Goal: Task Accomplishment & Management: Complete application form

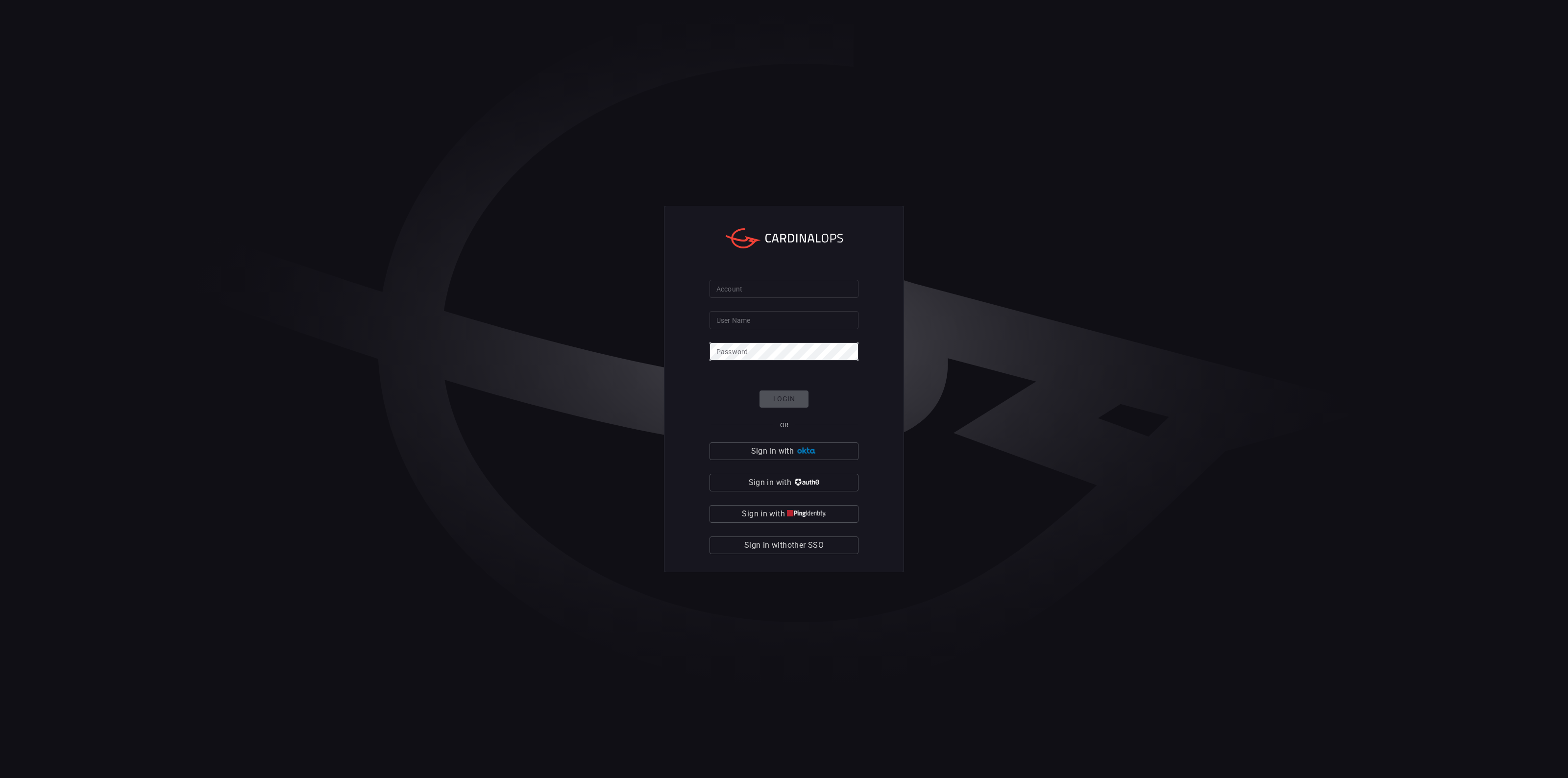
click at [903, 378] on div "Account Account User Name User Name Password Password Login OR Sign in with Sig…" at bounding box center [784, 389] width 240 height 366
click at [746, 288] on input "Account" at bounding box center [784, 289] width 149 height 18
type input "solaredge"
type input "Orila"
click at [778, 393] on button "Login" at bounding box center [784, 399] width 49 height 17
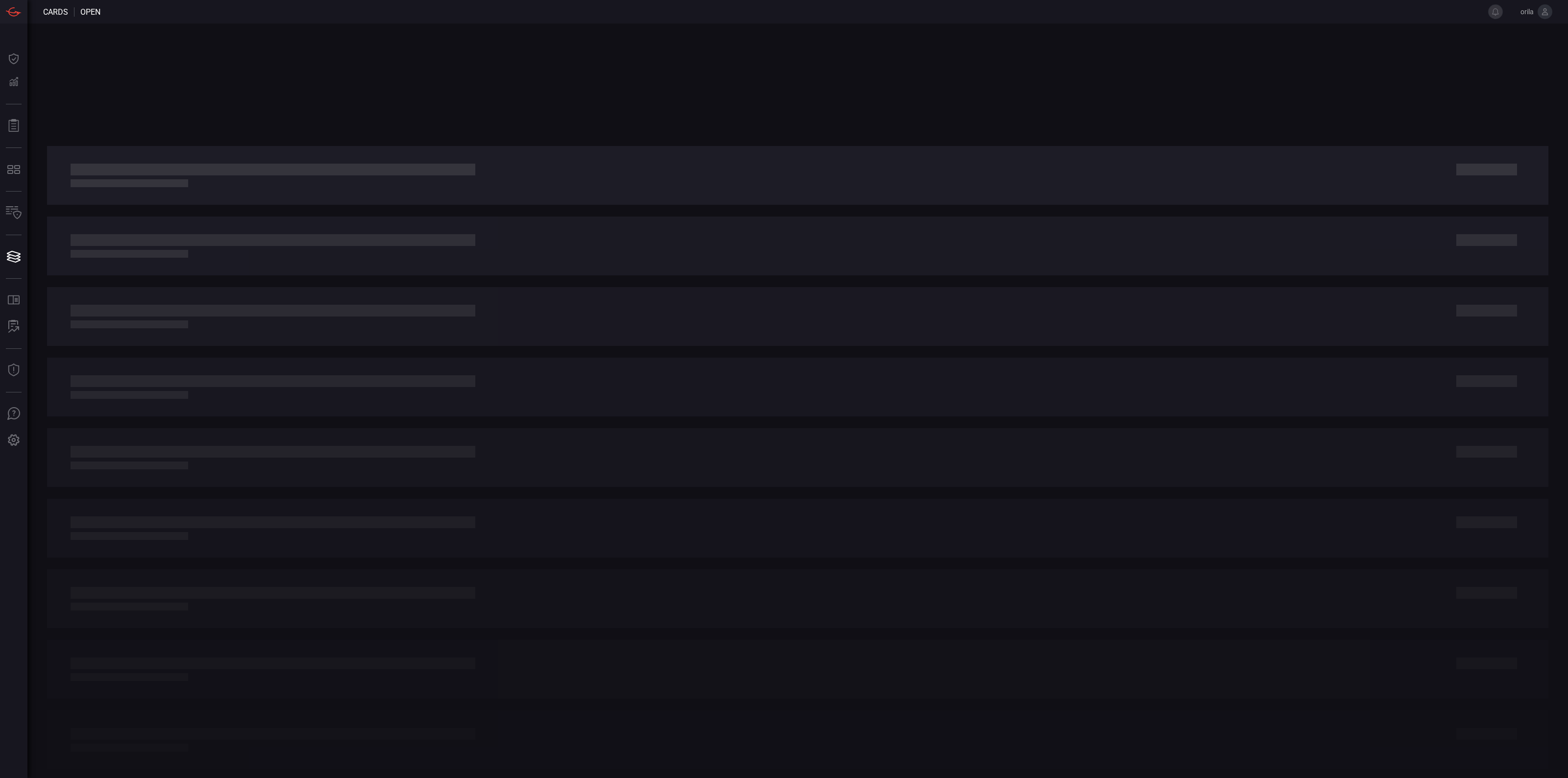
click at [1544, 15] on icon at bounding box center [1545, 12] width 6 height 7
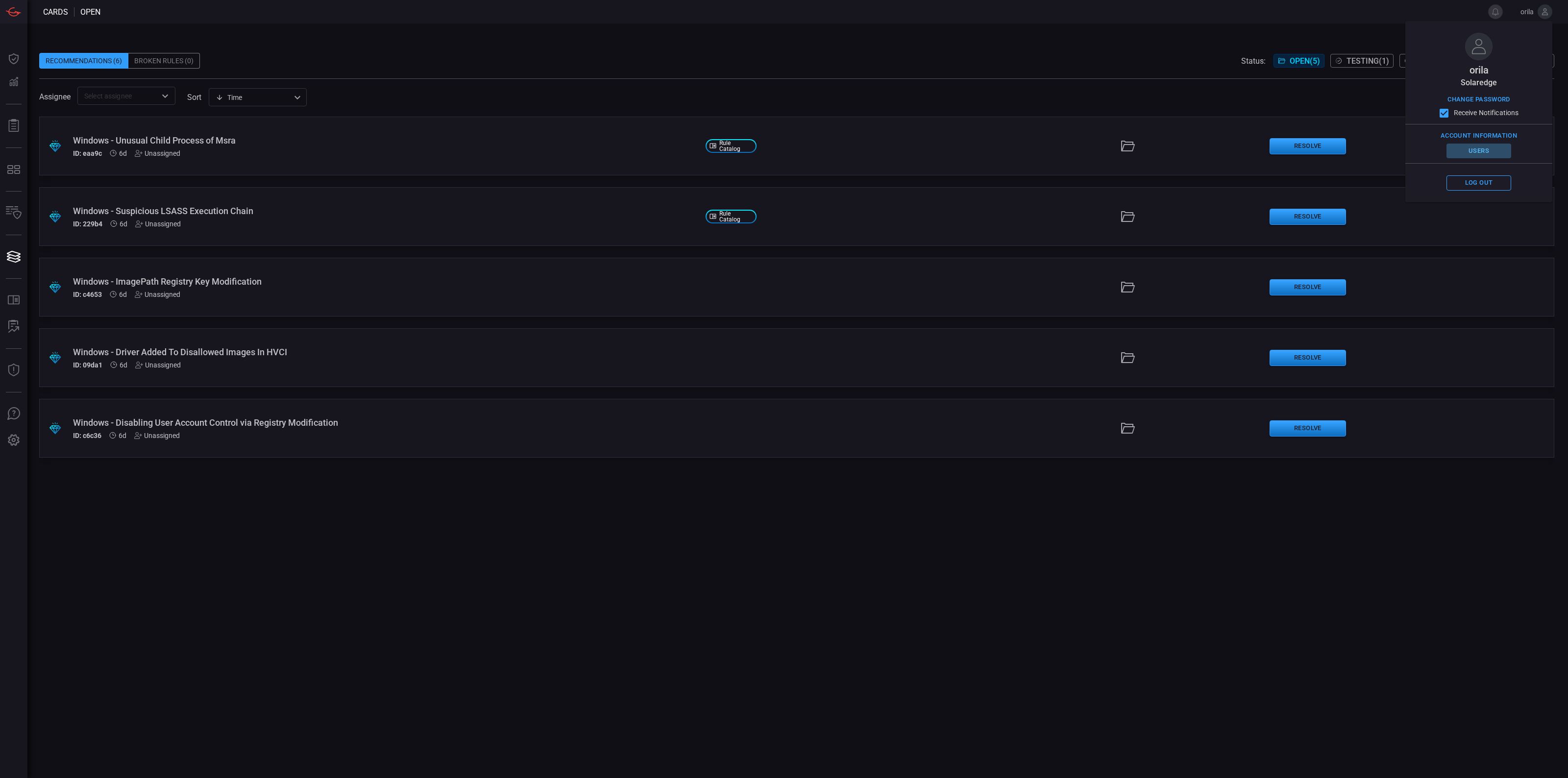
click at [1479, 148] on button "Users" at bounding box center [1479, 151] width 65 height 15
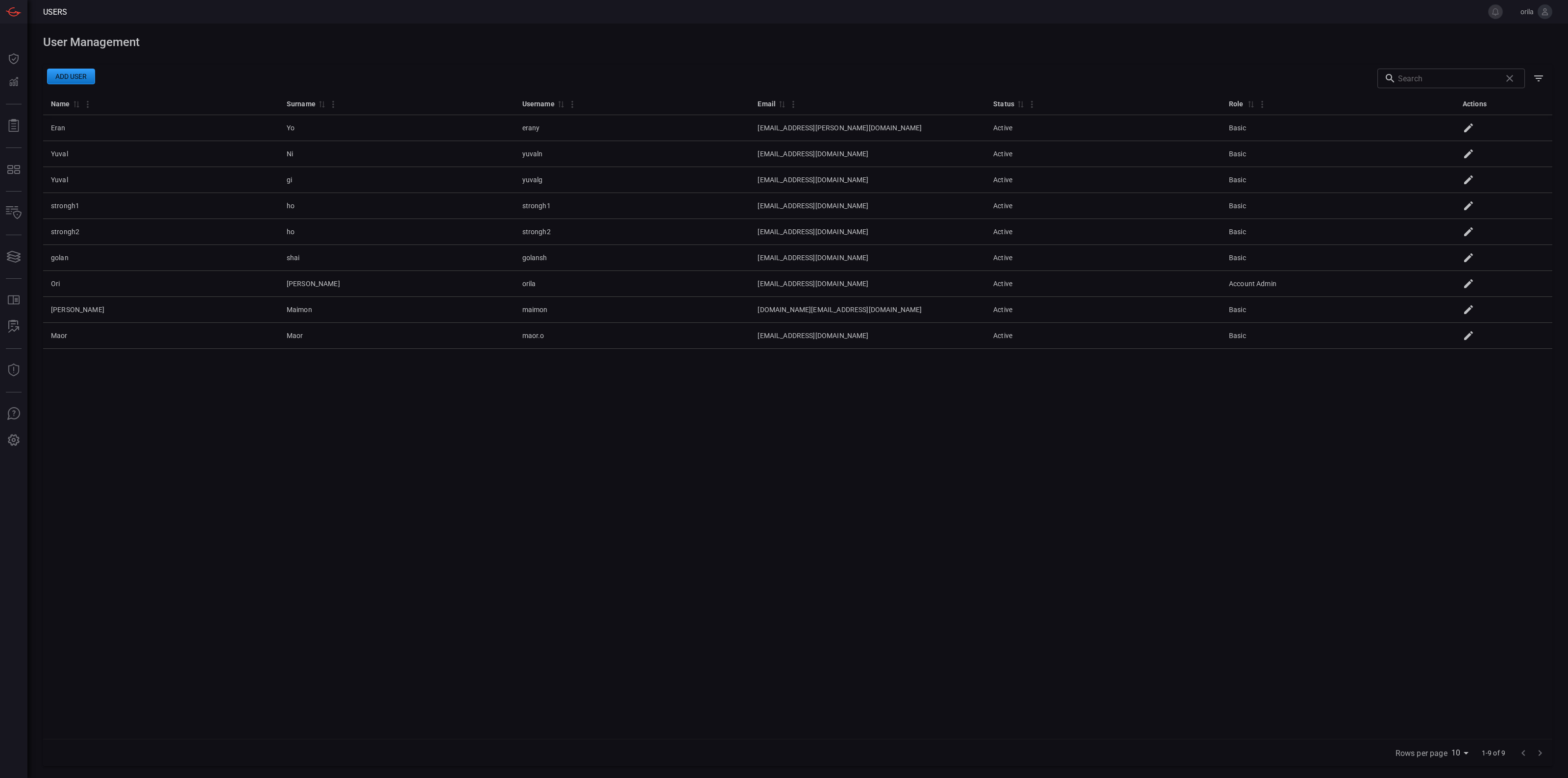
click at [1549, 12] on icon at bounding box center [1545, 12] width 9 height 9
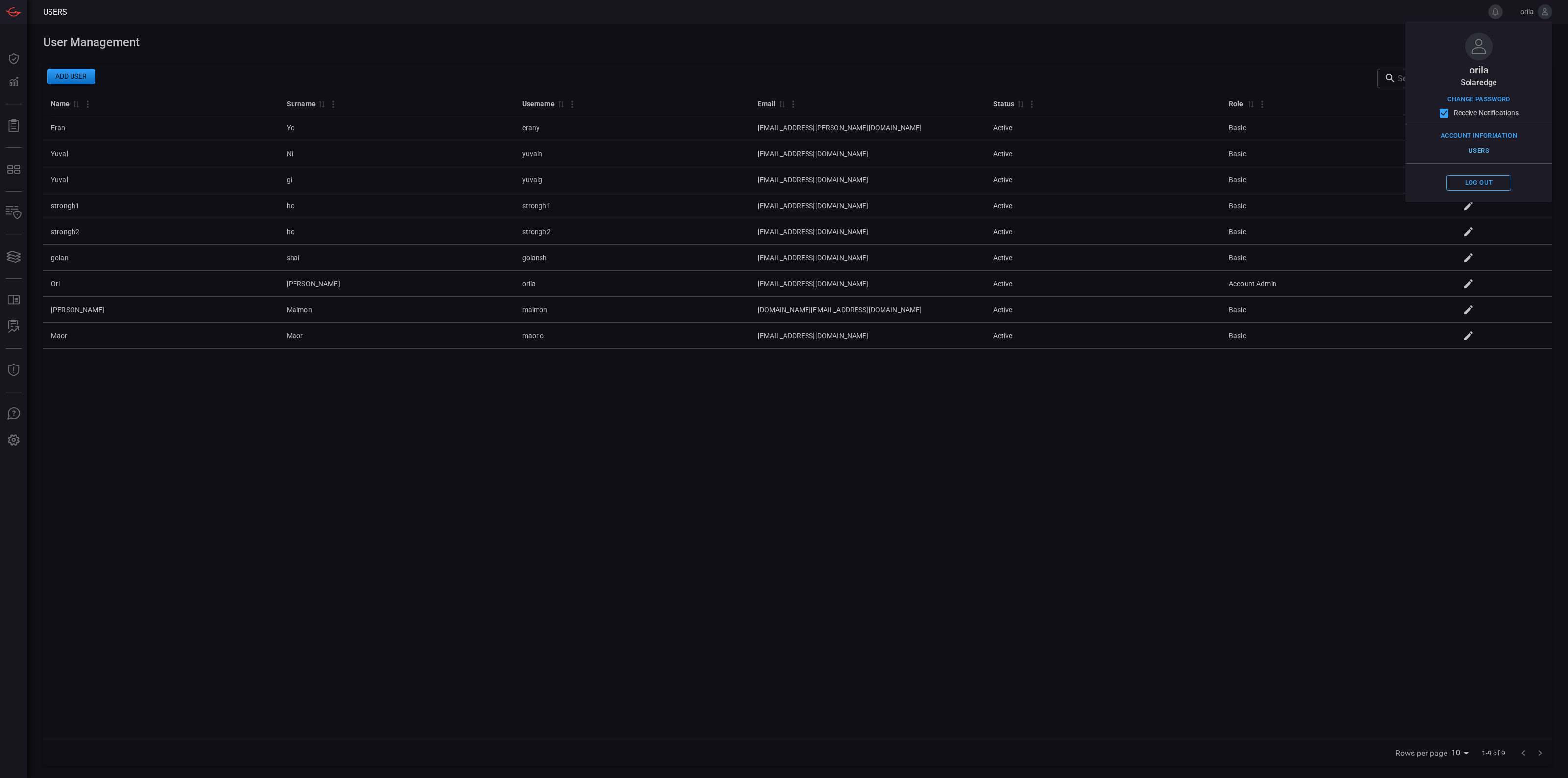
click at [1483, 147] on button "Users" at bounding box center [1479, 151] width 65 height 15
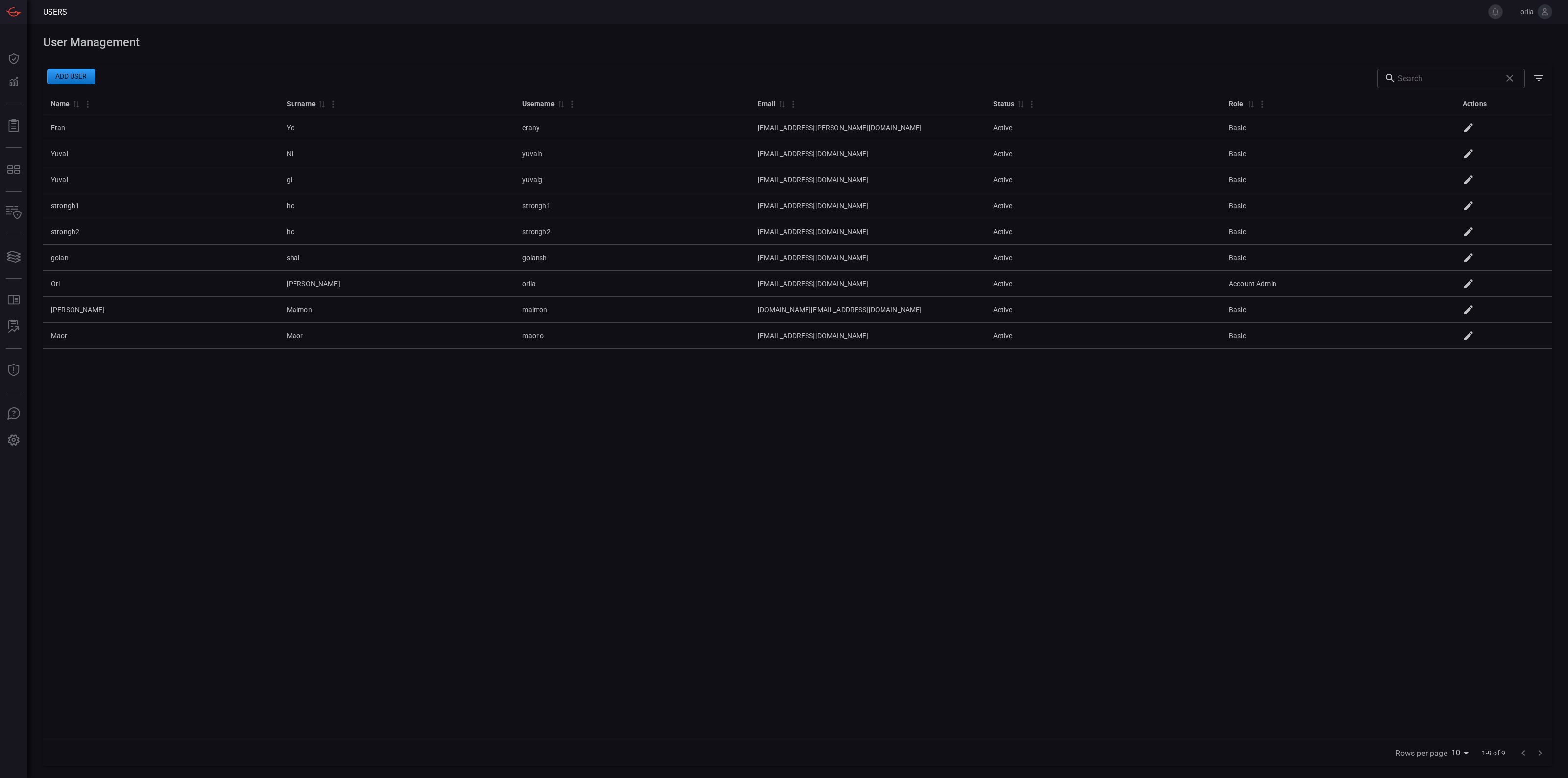
click at [76, 72] on button "Add user" at bounding box center [71, 77] width 48 height 16
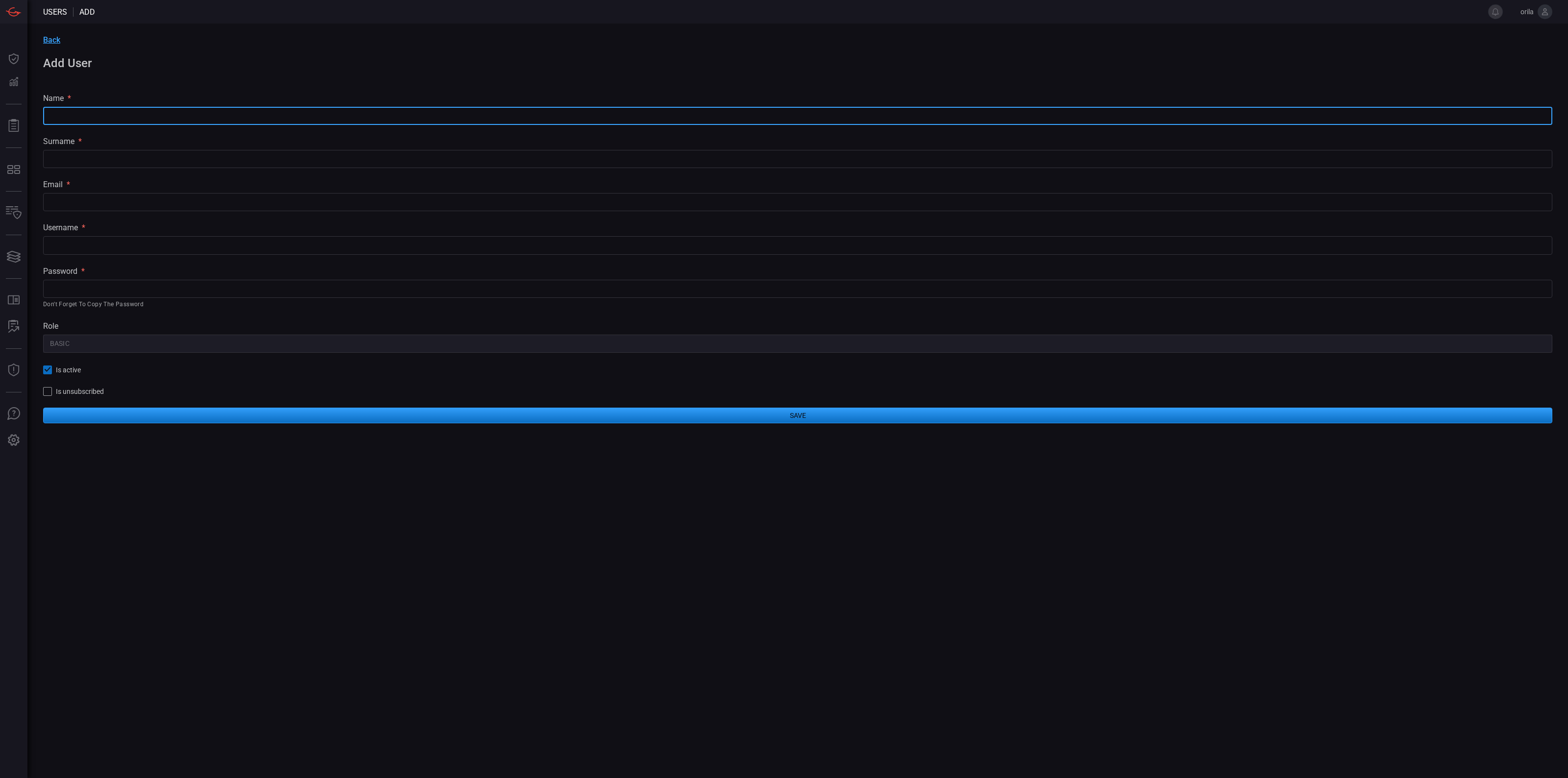
click at [163, 118] on input "text" at bounding box center [797, 116] width 1509 height 18
type input "Sיךםצן"
type input "Shlomi"
click at [179, 159] on input "text" at bounding box center [797, 159] width 1509 height 18
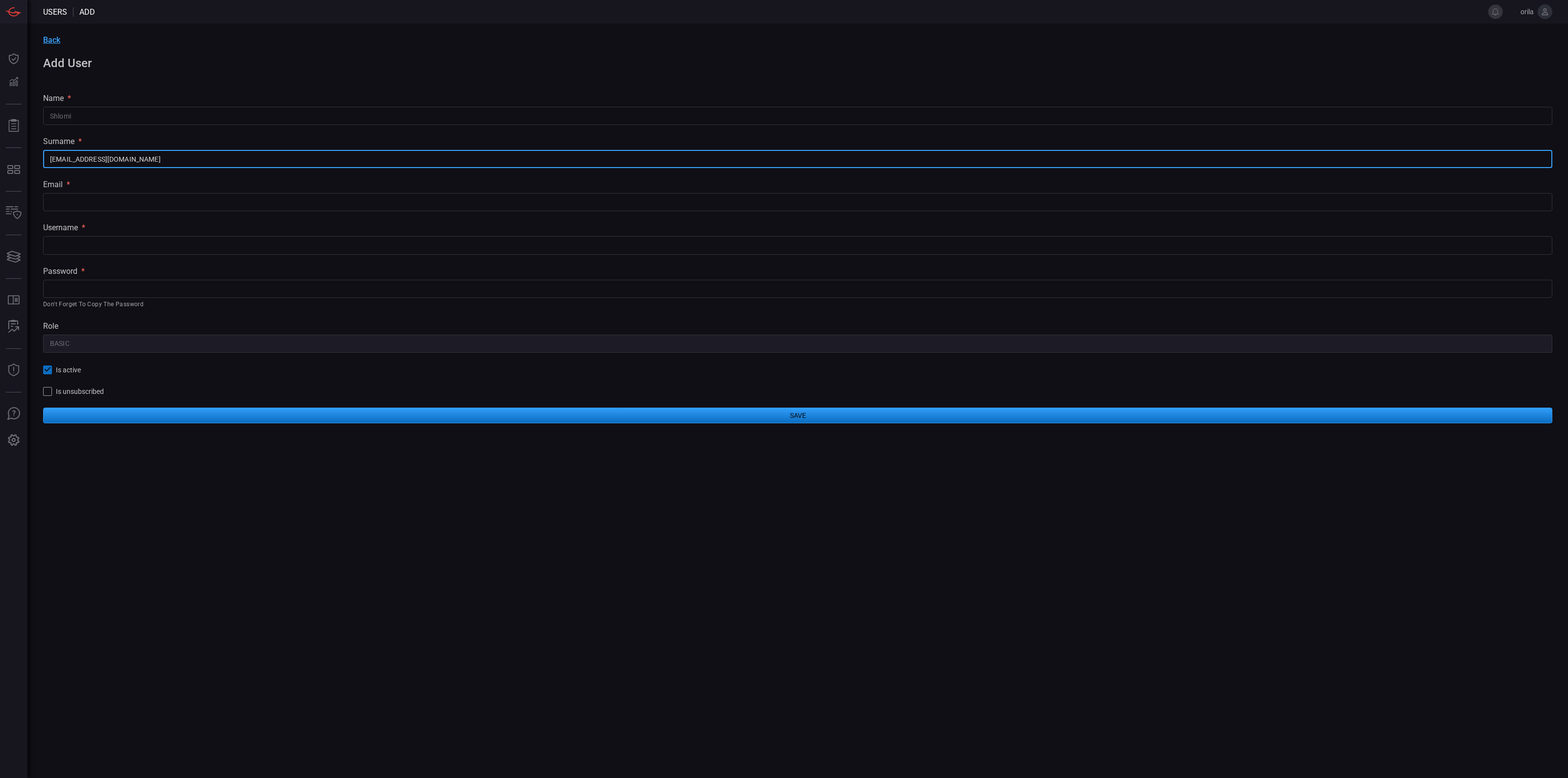
type input "shlomi.dr@solaredge.com"
click at [129, 202] on input "text" at bounding box center [797, 202] width 1509 height 18
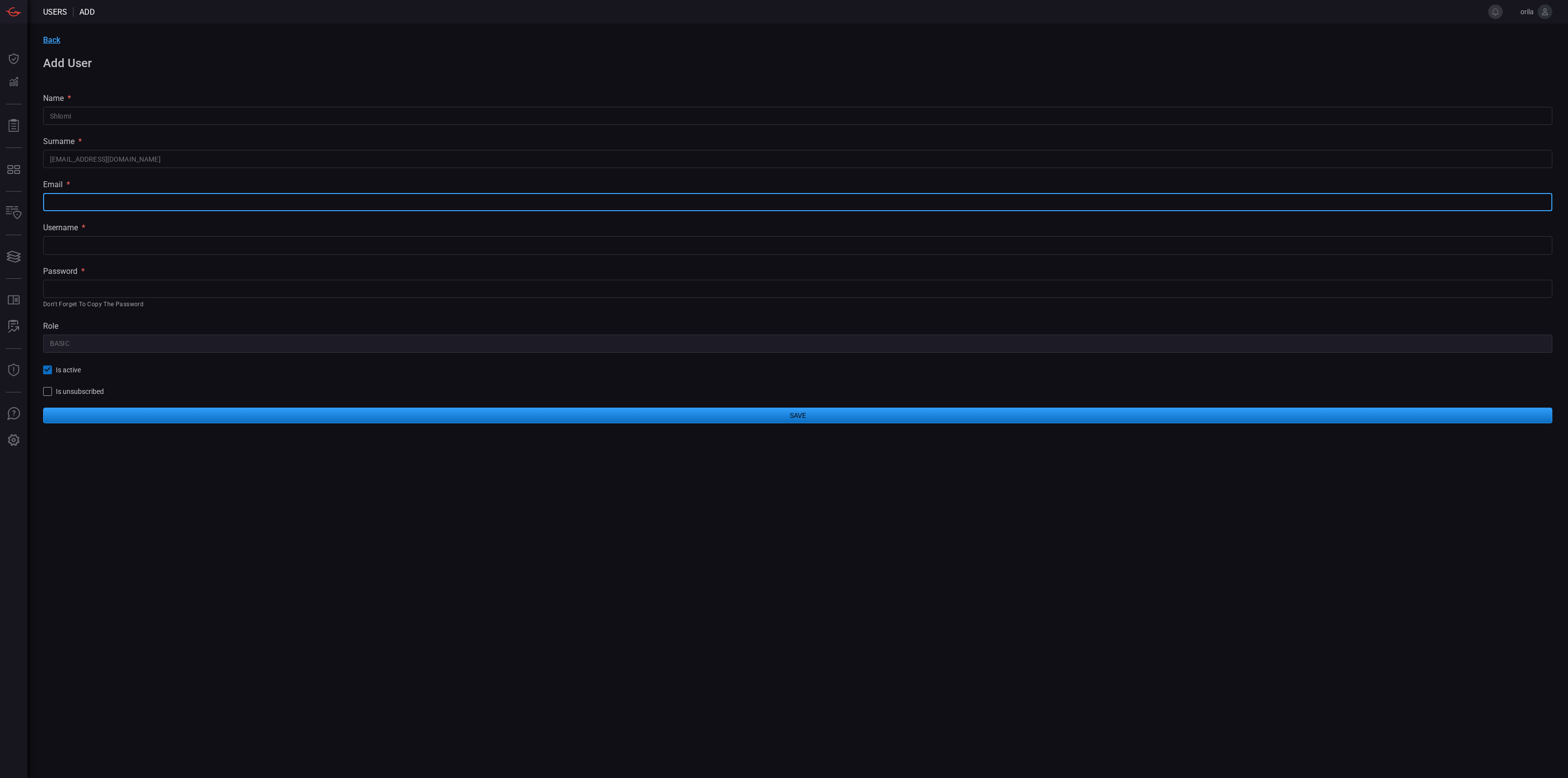
paste input "shlomi.dr@solaredge.com"
type input "shlomi.dr@solaredge.com"
click at [127, 244] on input "text" at bounding box center [797, 245] width 1509 height 18
paste input "shlomi.dr@solaredge.com"
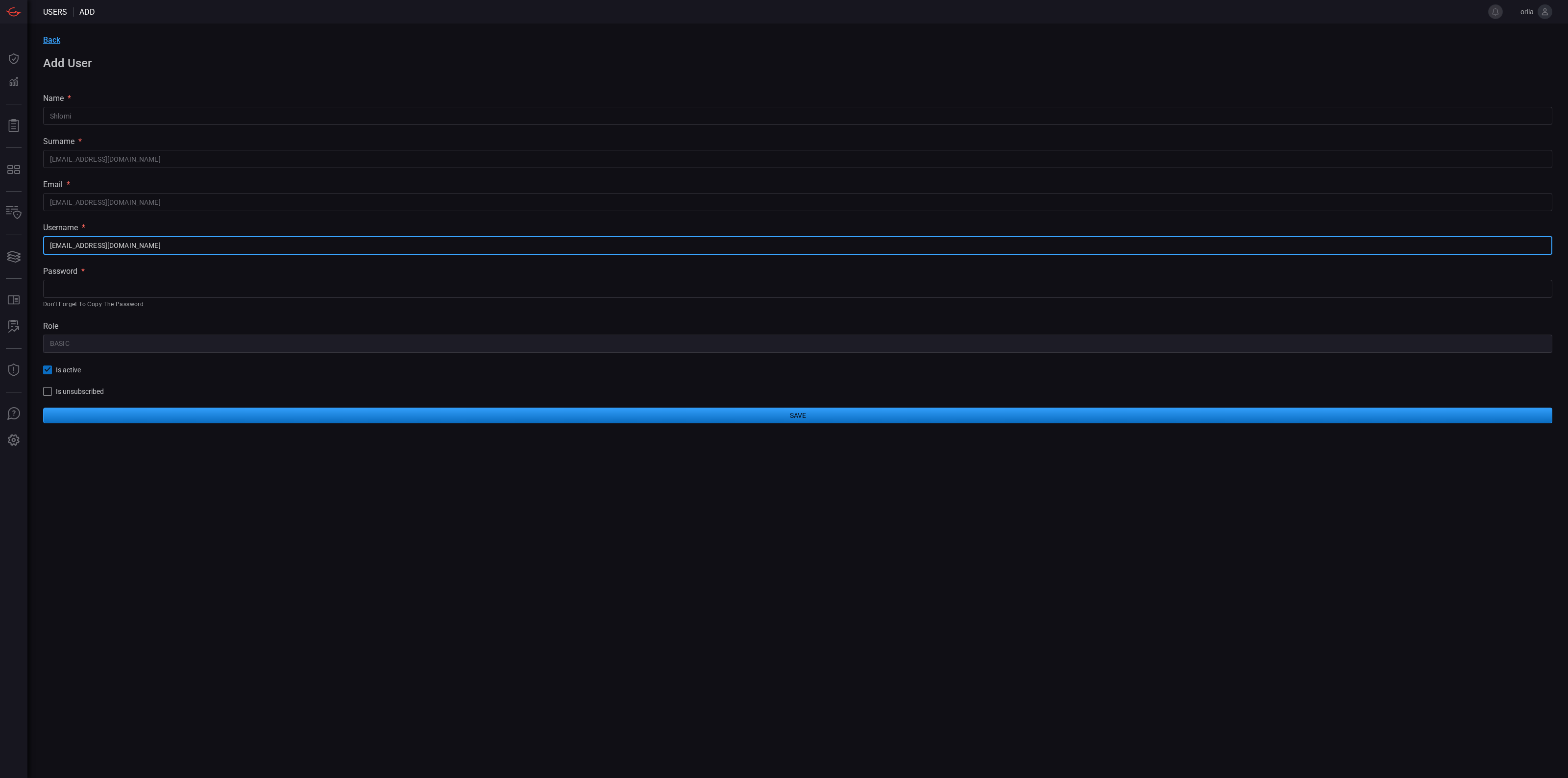
drag, startPoint x: 145, startPoint y: 248, endPoint x: 195, endPoint y: 262, distance: 51.9
click at [79, 242] on input "shlomi.dr@solaredge.com" at bounding box center [797, 245] width 1509 height 18
type input "shlomi.dr"
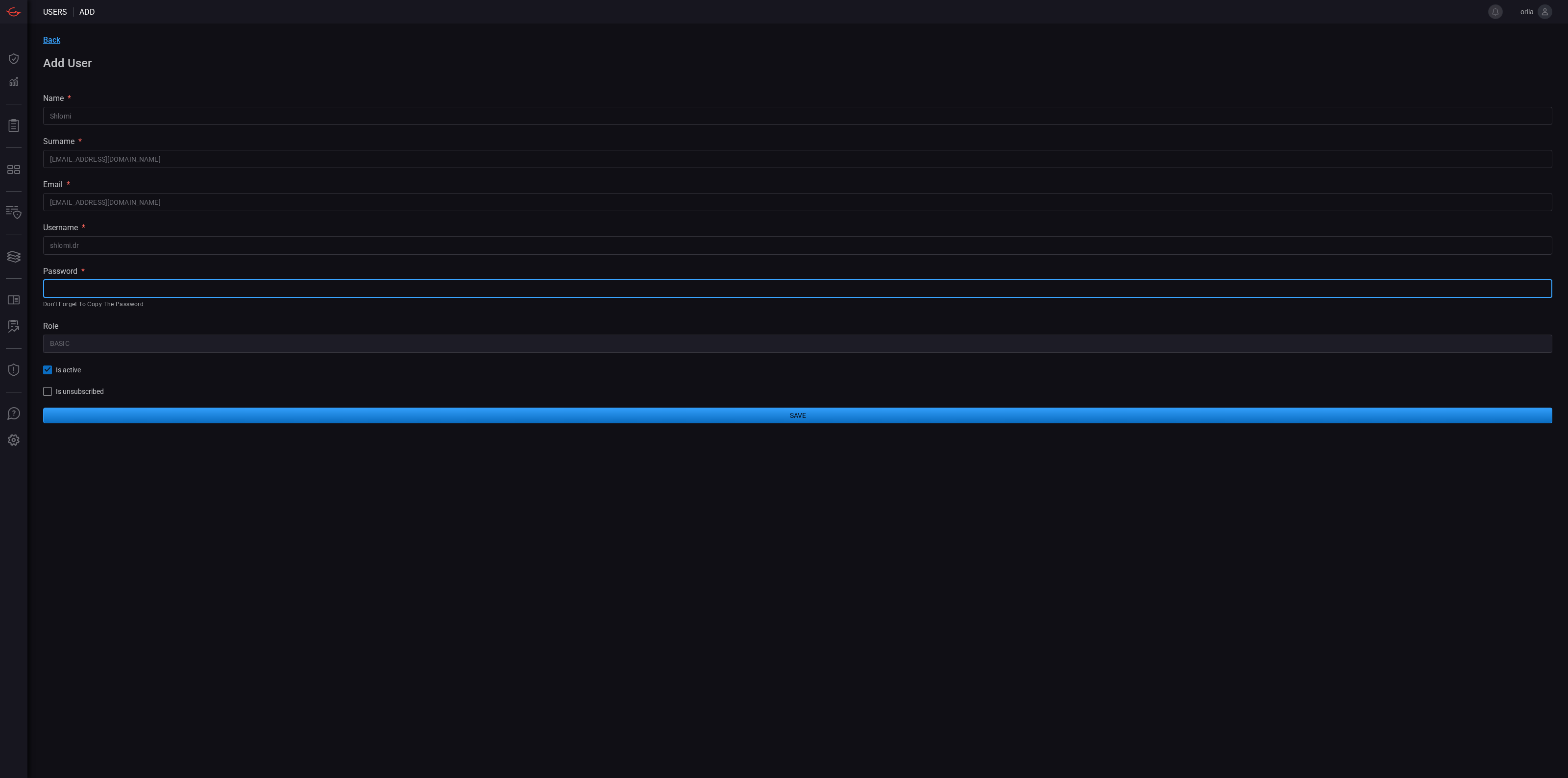
click at [235, 283] on input "text" at bounding box center [797, 289] width 1509 height 18
click at [85, 243] on input "shlomi.dr" at bounding box center [797, 245] width 1509 height 18
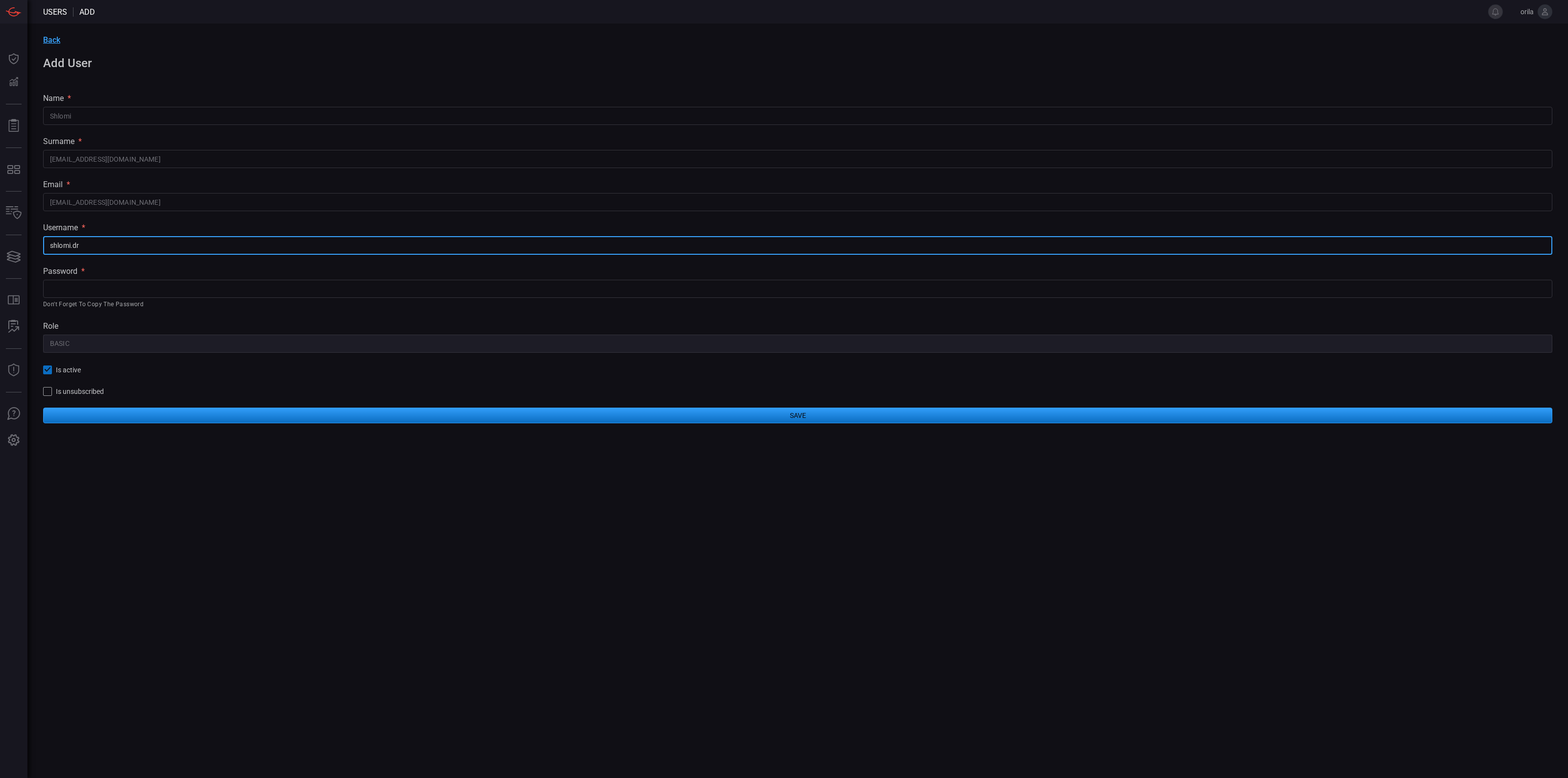
click at [101, 202] on input "shlomi.dr@solaredge.com" at bounding box center [797, 202] width 1509 height 18
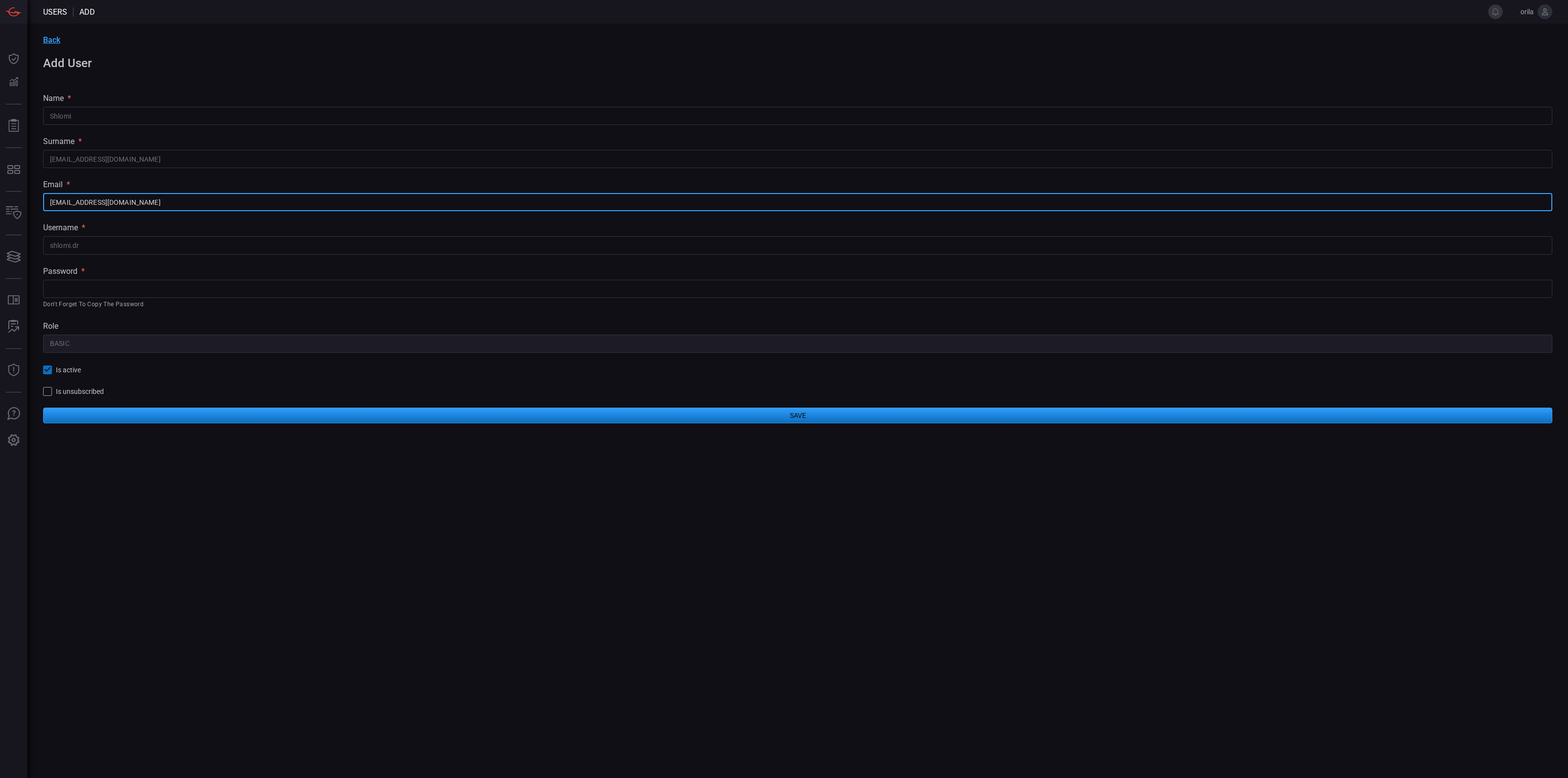
click at [101, 200] on input "shlomi.dr@solaredge.com" at bounding box center [797, 202] width 1509 height 18
click at [150, 197] on input "shlomi.dr@solaredge.com" at bounding box center [797, 202] width 1509 height 18
click at [152, 189] on div "email * shlomi.dr@solaredge.com ​" at bounding box center [797, 195] width 1509 height 32
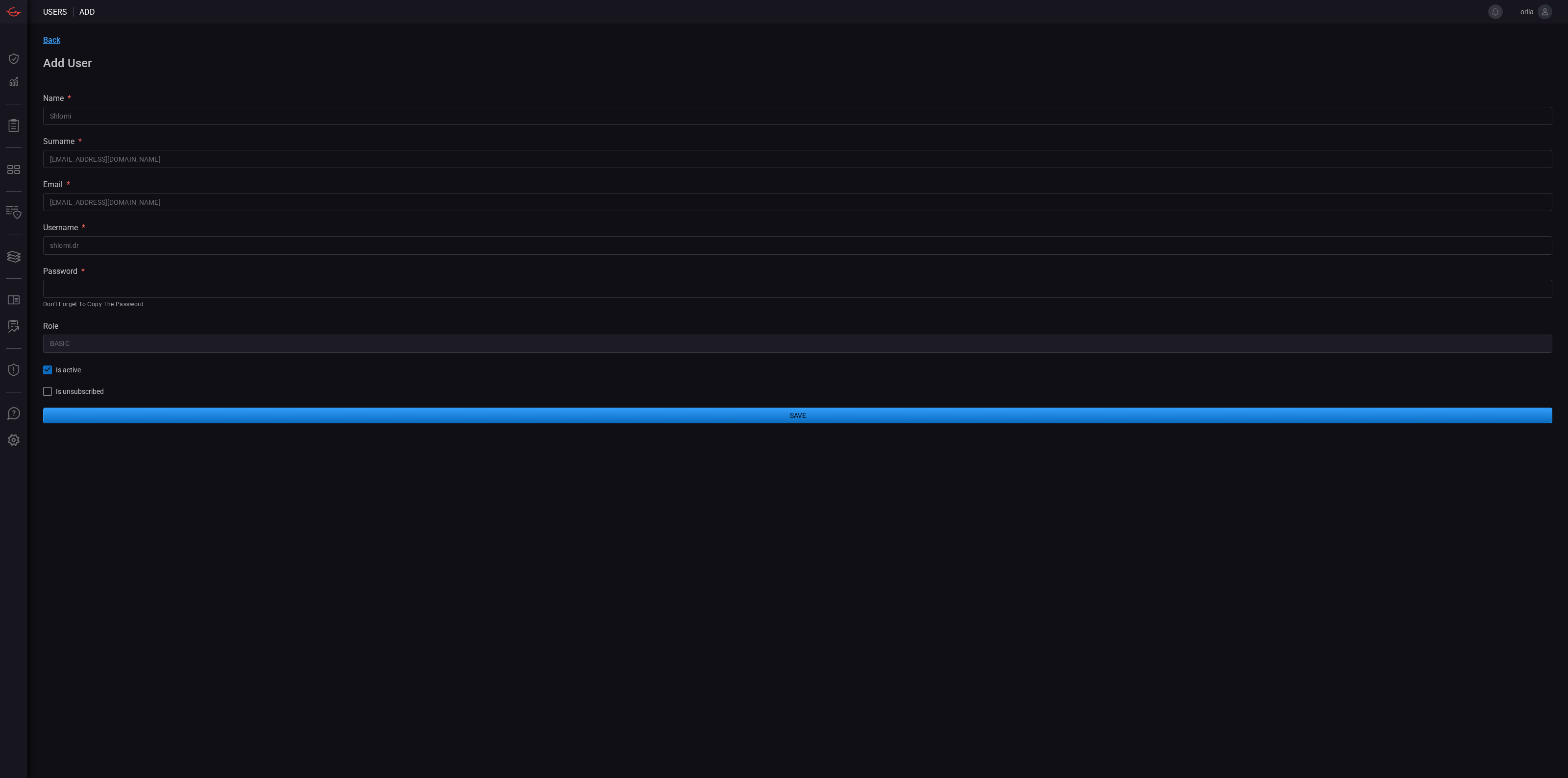
click at [97, 284] on input "text" at bounding box center [797, 289] width 1509 height 18
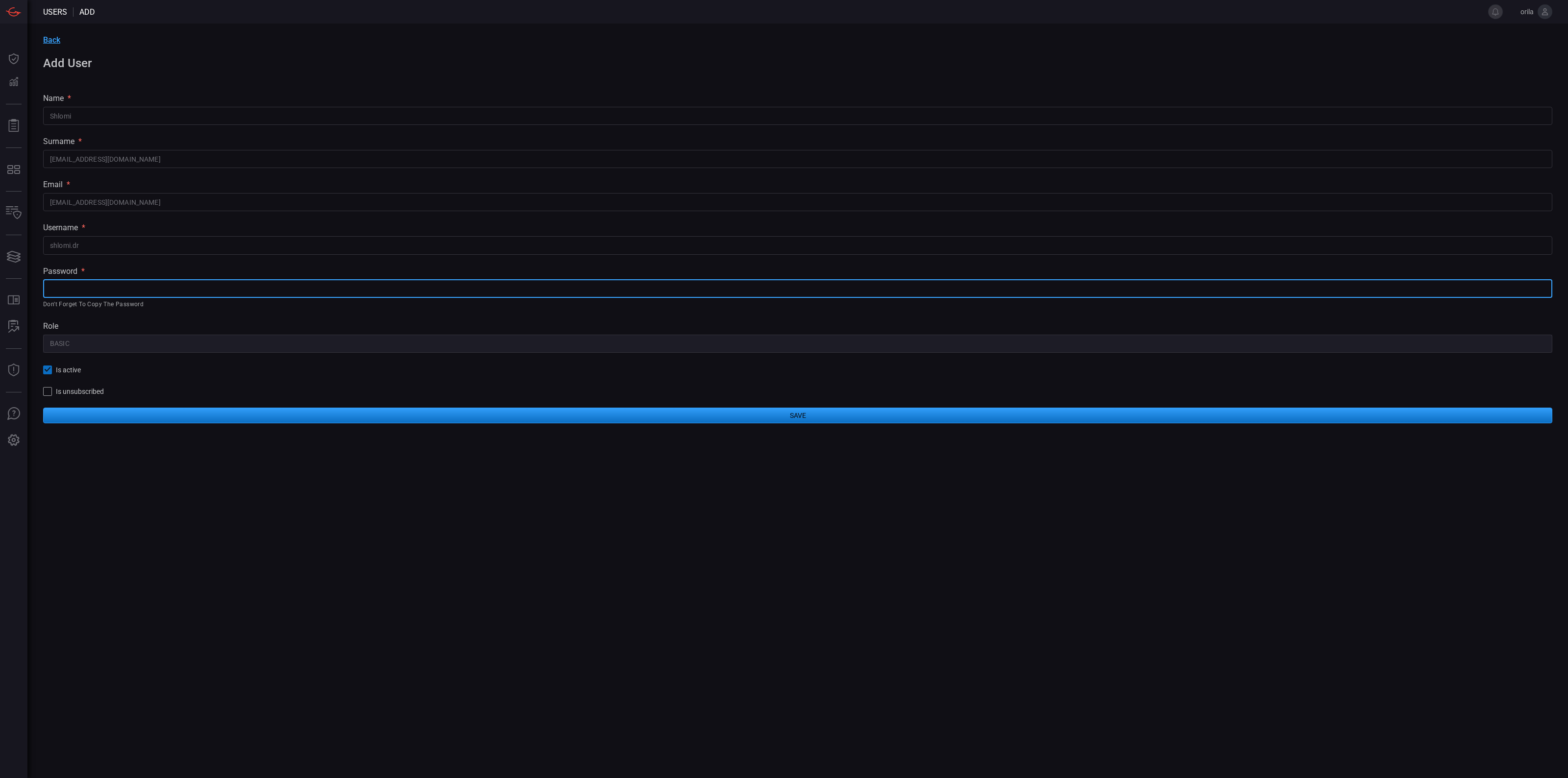
click at [210, 288] on input "text" at bounding box center [797, 289] width 1509 height 18
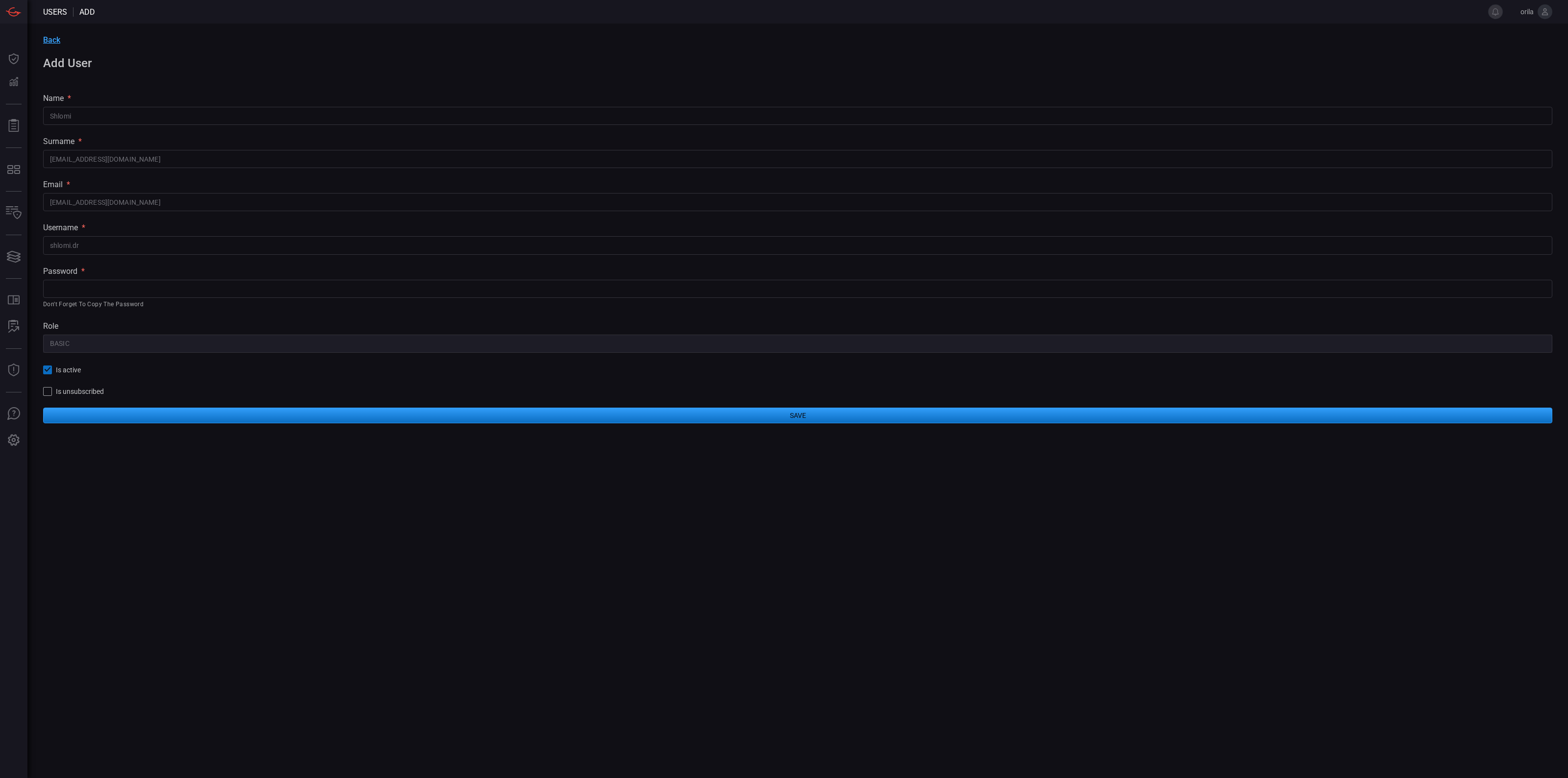
click at [514, 298] on div "​ Don't forget to copy the password" at bounding box center [797, 295] width 1509 height 30
click at [239, 283] on input "text" at bounding box center [797, 289] width 1509 height 18
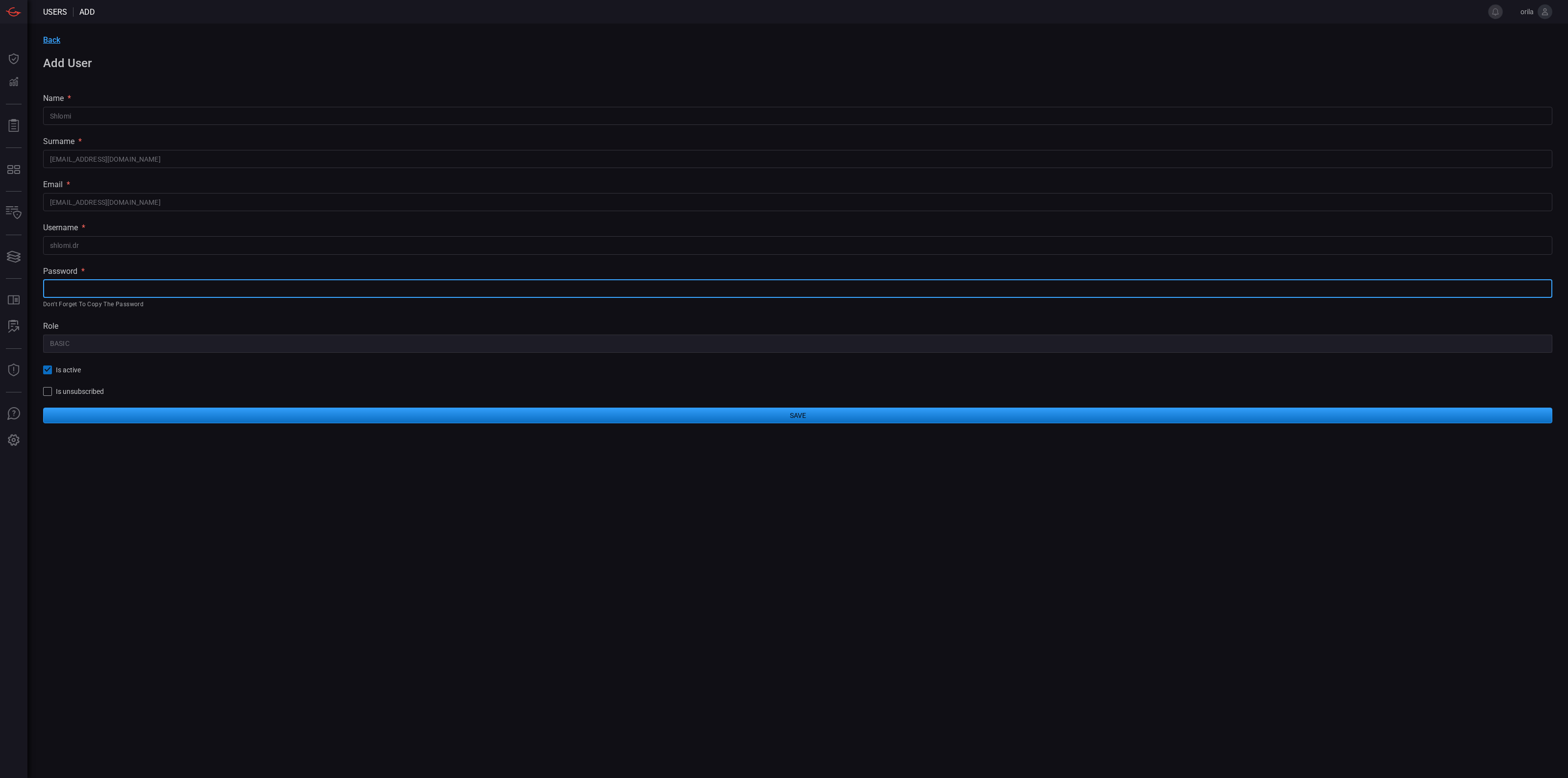
paste input "Sscyber2522!@"
click at [212, 282] on input "Sscyber2522!@" at bounding box center [797, 289] width 1509 height 18
type input "Sscyber2522!@"
click at [189, 253] on input "shlomi.dr" at bounding box center [797, 245] width 1509 height 18
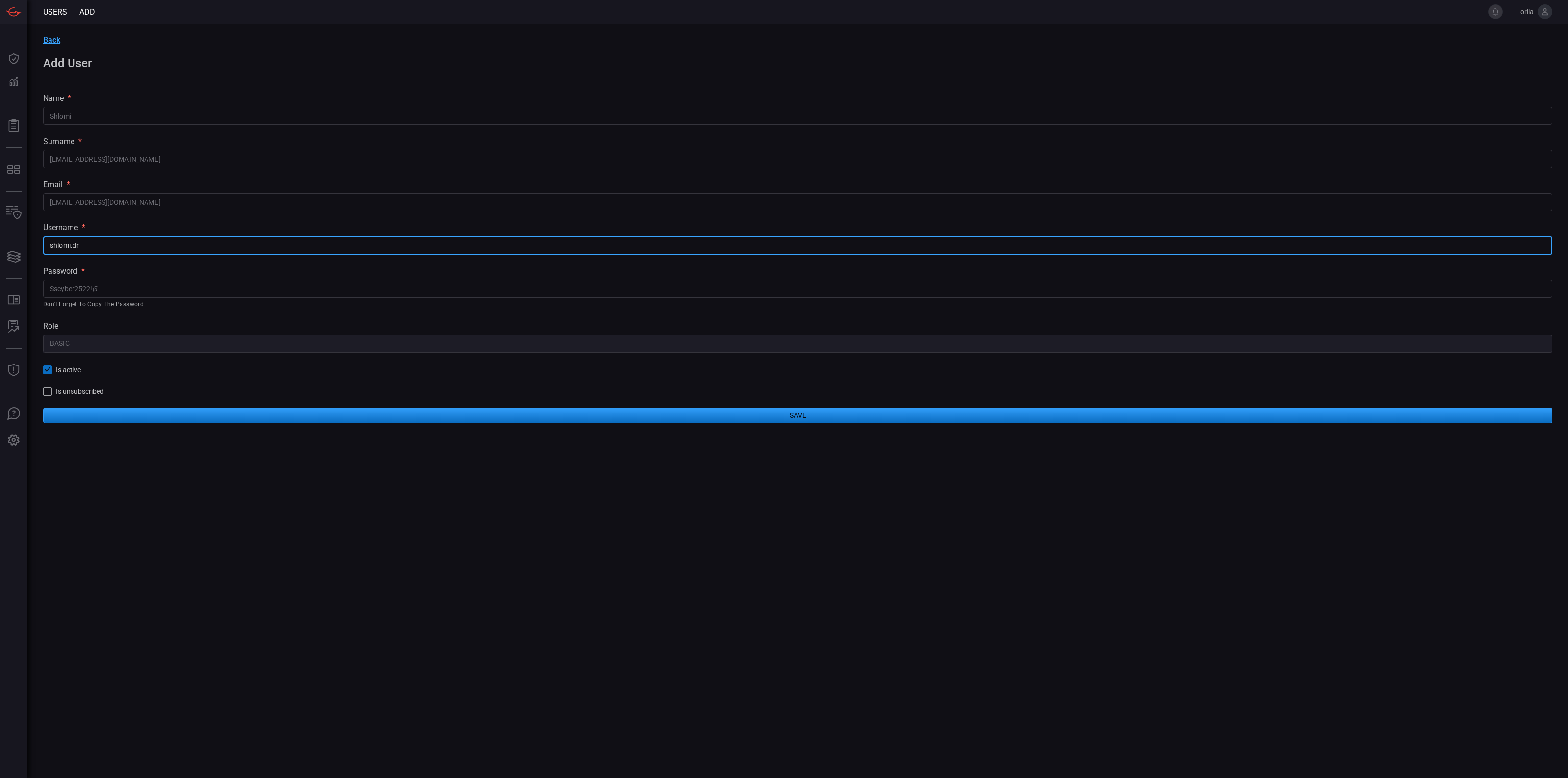
click at [182, 262] on div "Back Add User name * Shlomi ​ surname * shlomi.dr@solaredge.com ​ email * shlom…" at bounding box center [797, 230] width 1541 height 412
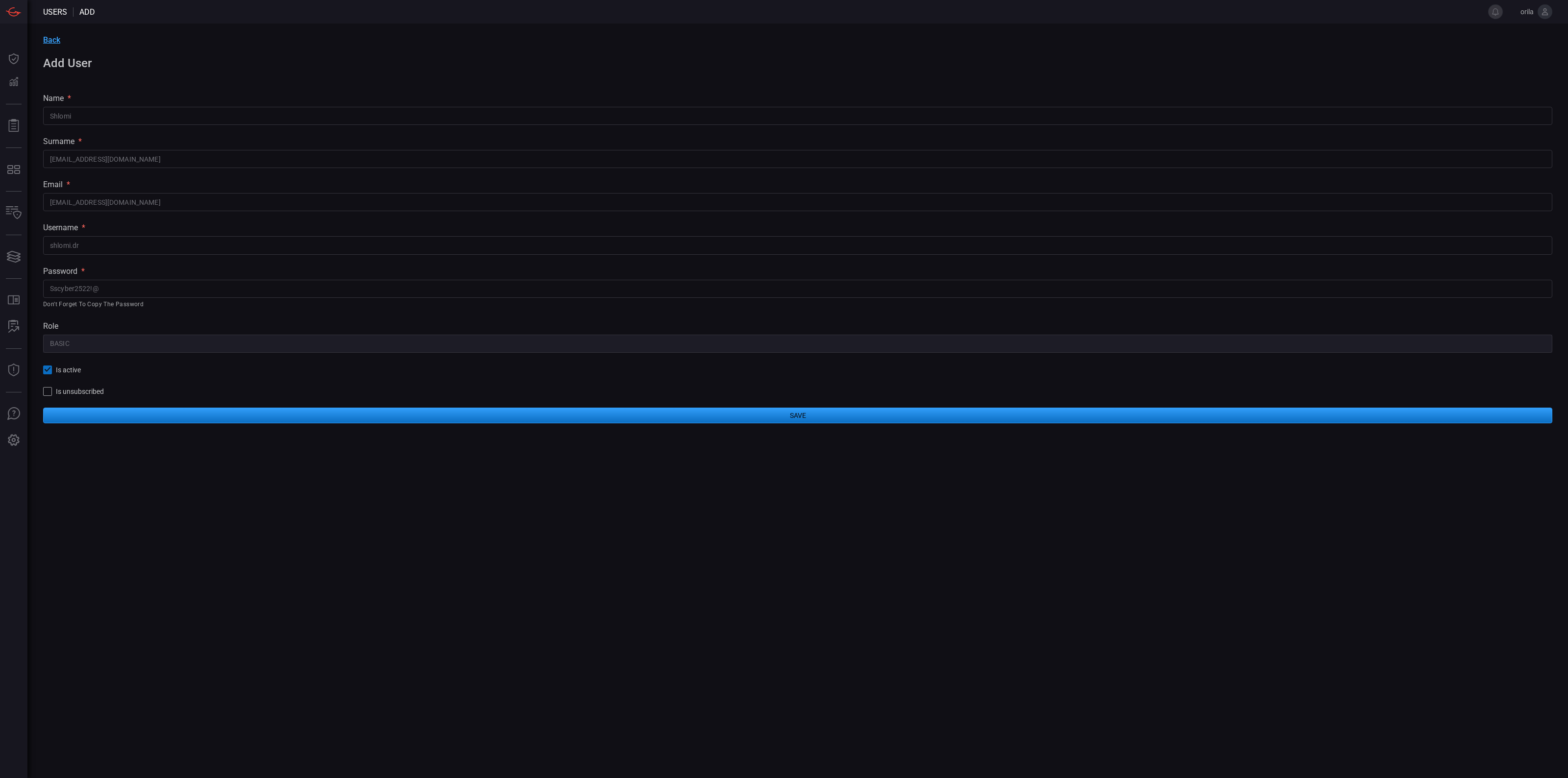
drag, startPoint x: 351, startPoint y: 377, endPoint x: 361, endPoint y: 357, distance: 22.4
click at [354, 375] on div "Back Add User name * Shlomi ​ surname * shlomi.dr@solaredge.com ​ email * shlom…" at bounding box center [797, 230] width 1541 height 412
drag, startPoint x: 361, startPoint y: 357, endPoint x: 368, endPoint y: 348, distance: 11.4
click at [362, 356] on div "Back Add User name * Shlomi ​ surname * shlomi.dr@solaredge.com ​ email * shlom…" at bounding box center [797, 230] width 1541 height 412
click at [662, 321] on div "role" at bounding box center [797, 326] width 1509 height 9
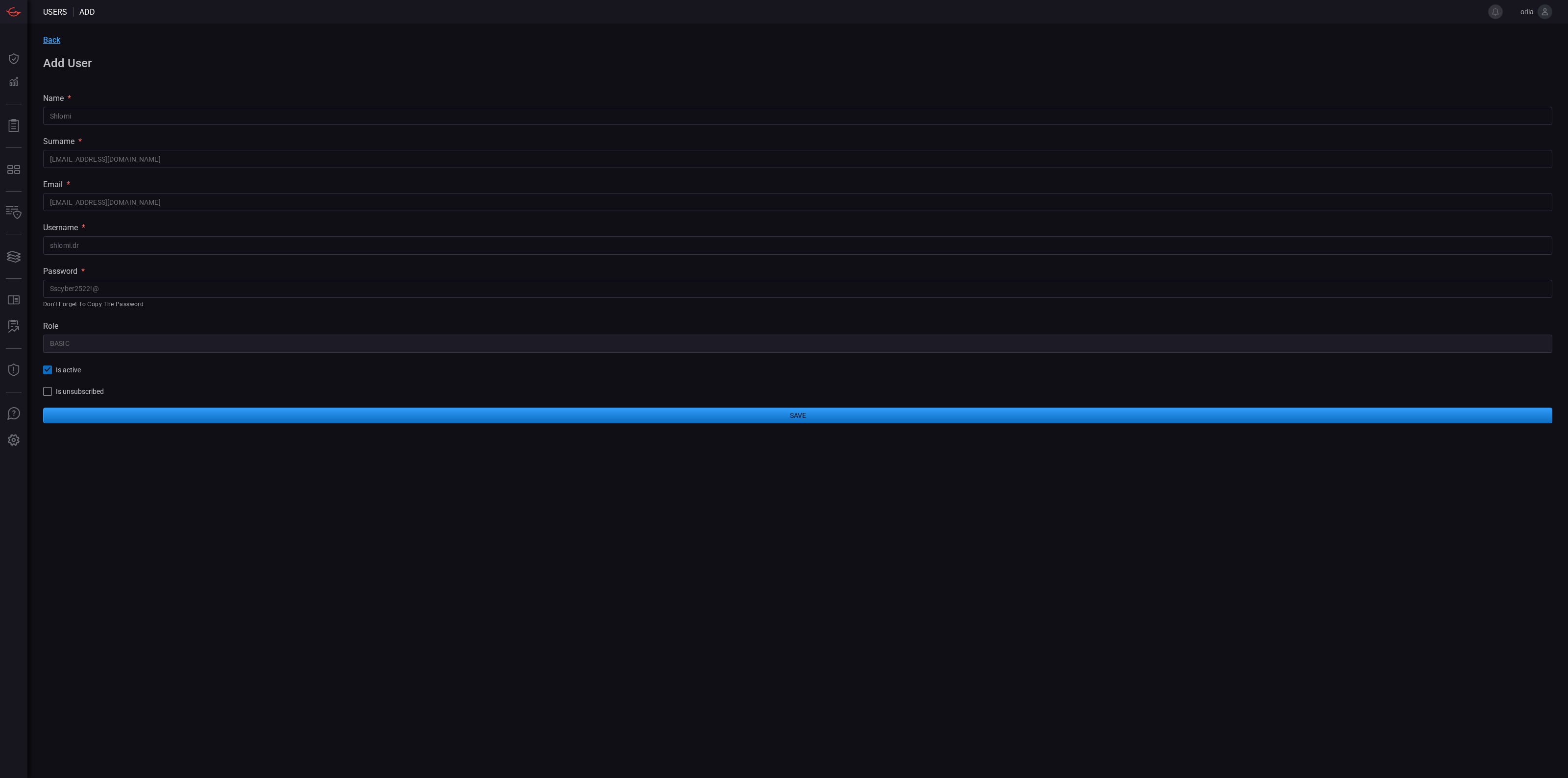
click at [710, 413] on button "Save" at bounding box center [797, 416] width 1509 height 16
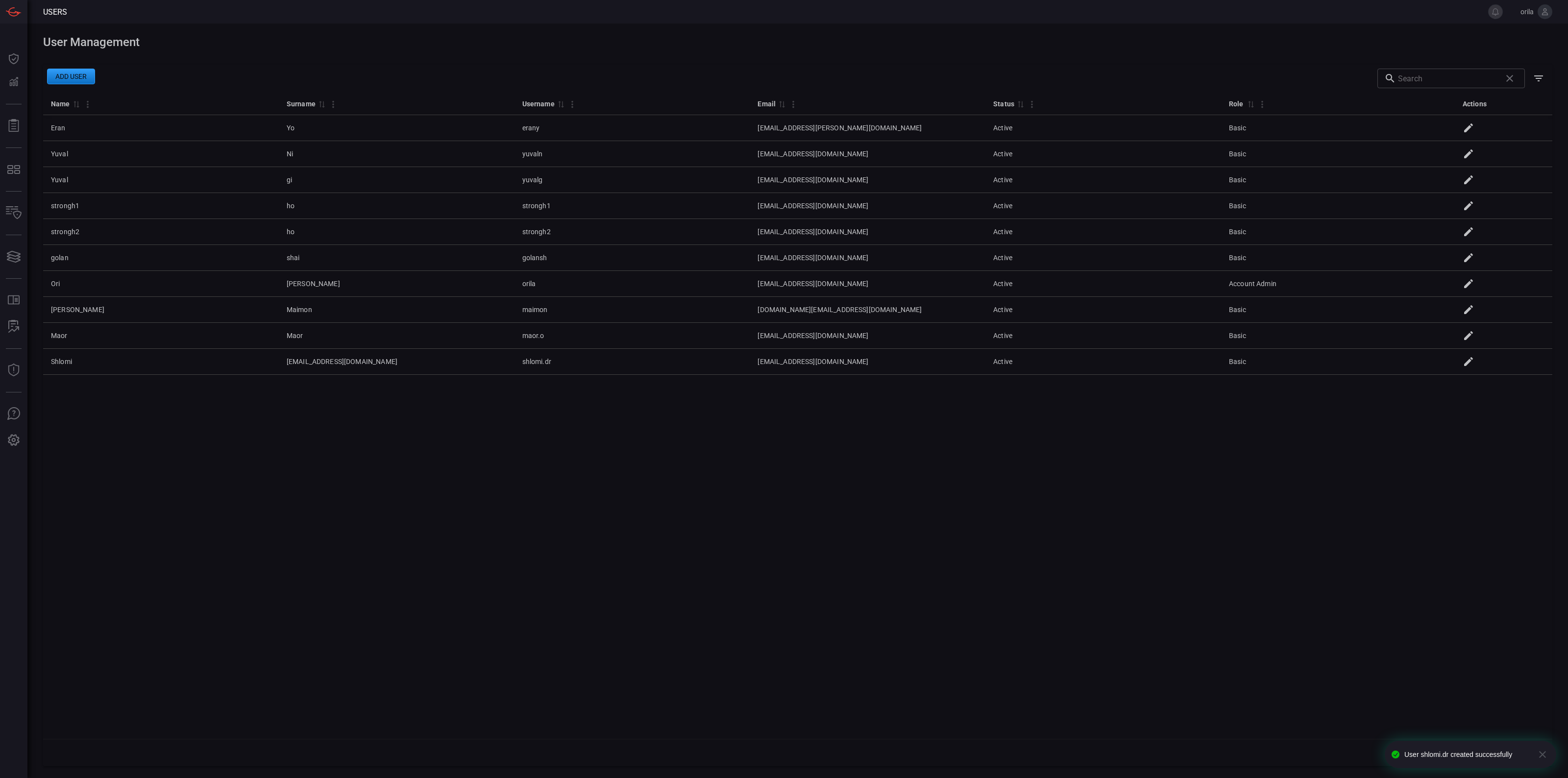
drag, startPoint x: 1004, startPoint y: 385, endPoint x: 984, endPoint y: 440, distance: 58.5
click at [1004, 385] on div "Name 0 Surname 0 Username 0 Email 0 Status 0 Role 0 Actions Eran Yo erany eran.…" at bounding box center [797, 415] width 1509 height 647
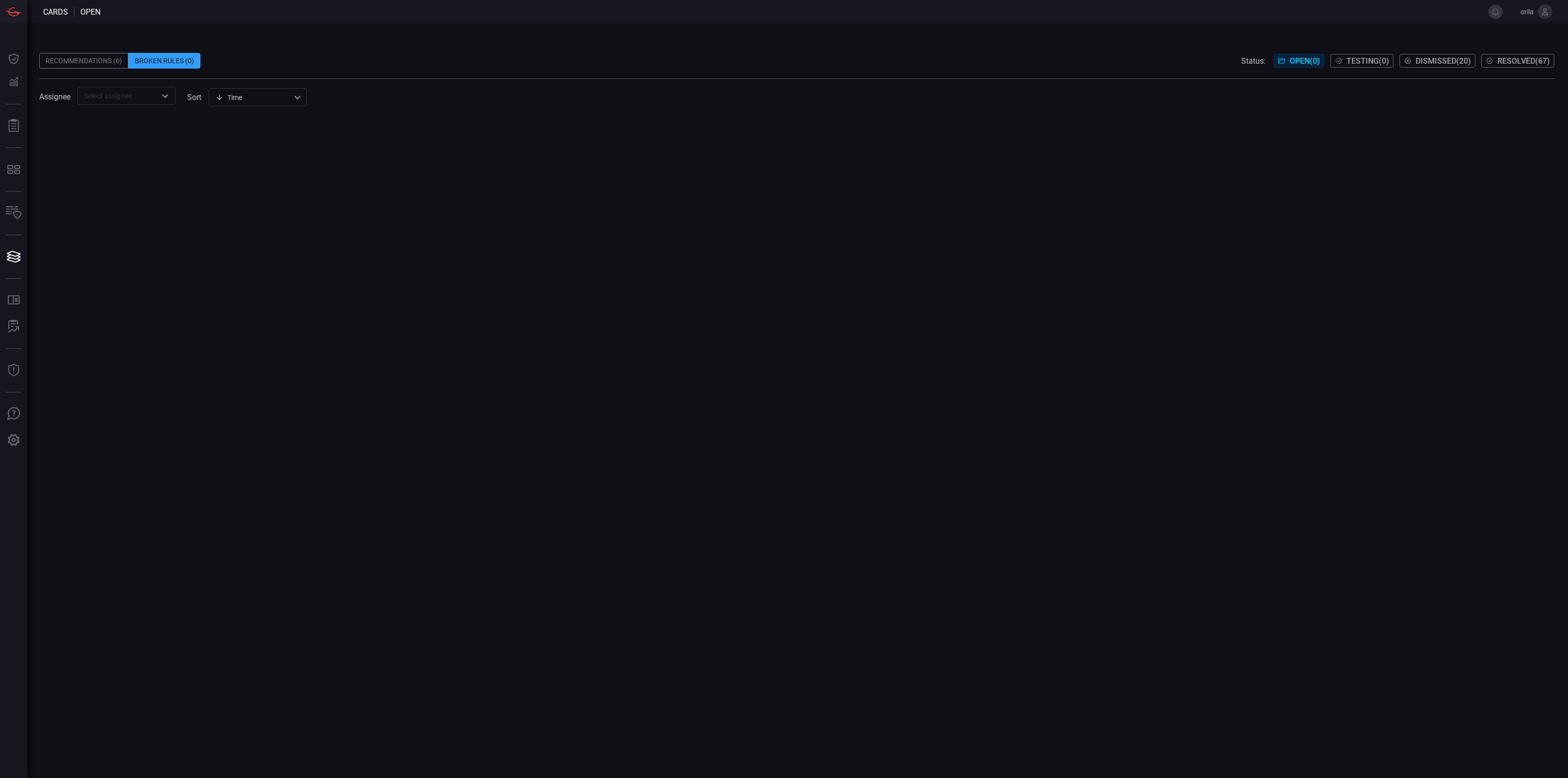
click at [99, 66] on div "Recommendations (6)" at bounding box center [83, 61] width 89 height 16
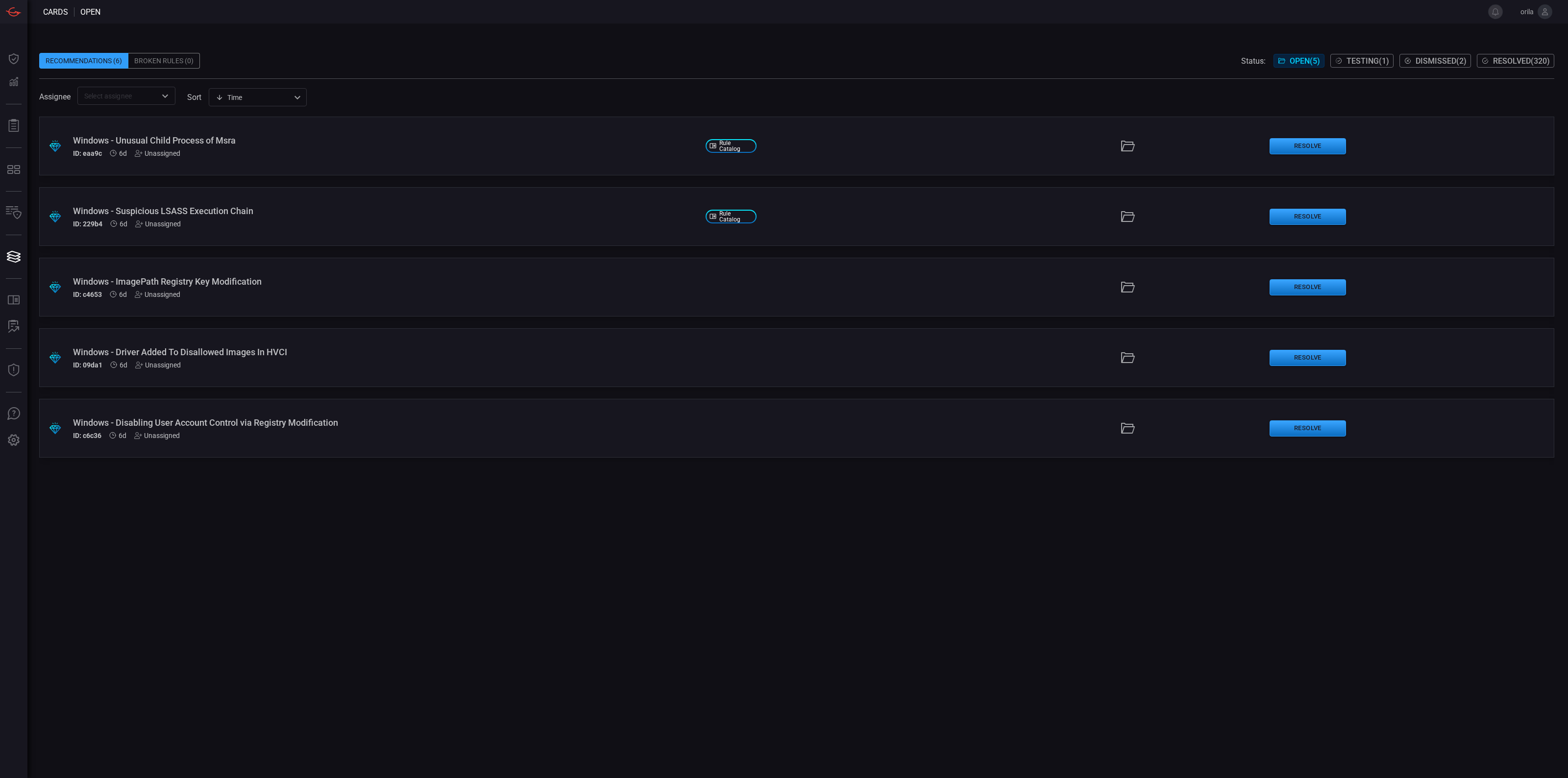
click at [1037, 89] on div "Assignee ​ sort Time visibleUpdateTime ​" at bounding box center [796, 96] width 1515 height 18
click at [301, 127] on div ".suggested_cards_icon{fill:url(#suggested_cards_icon);} Windows - Unusual Child…" at bounding box center [796, 146] width 1515 height 59
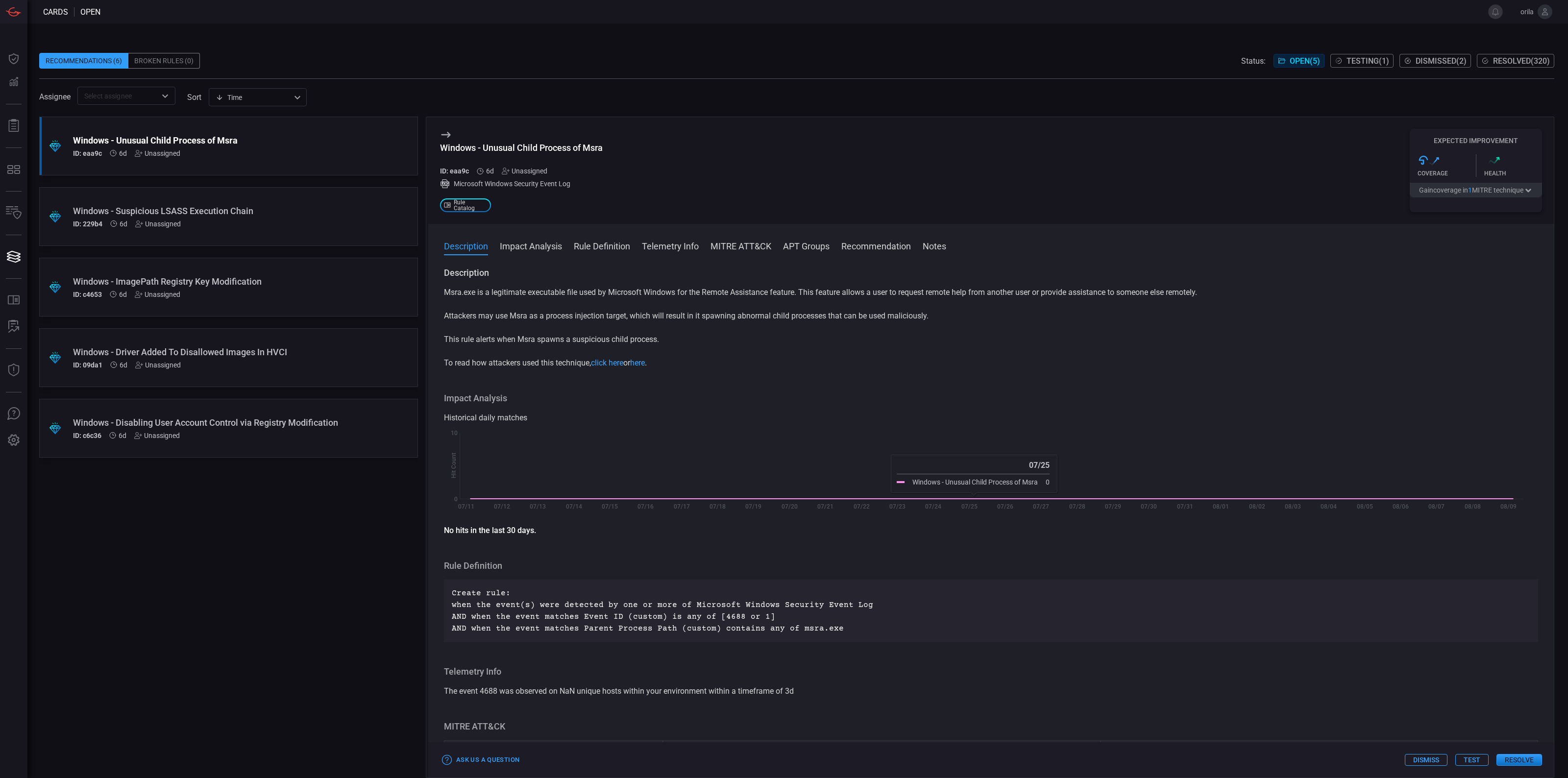
click at [642, 69] on span at bounding box center [796, 74] width 1515 height 10
click at [680, 293] on p "Msra.exe is a legitimate executable file used by Microsoft Windows for the Remo…" at bounding box center [991, 292] width 1094 height 12
click at [673, 308] on div "Msra.exe is a legitimate executable file used by Microsoft Windows for the Remo…" at bounding box center [991, 328] width 1094 height 82
click at [404, 100] on div "Assignee ​ sort Time visibleUpdateTime ​" at bounding box center [796, 96] width 1515 height 18
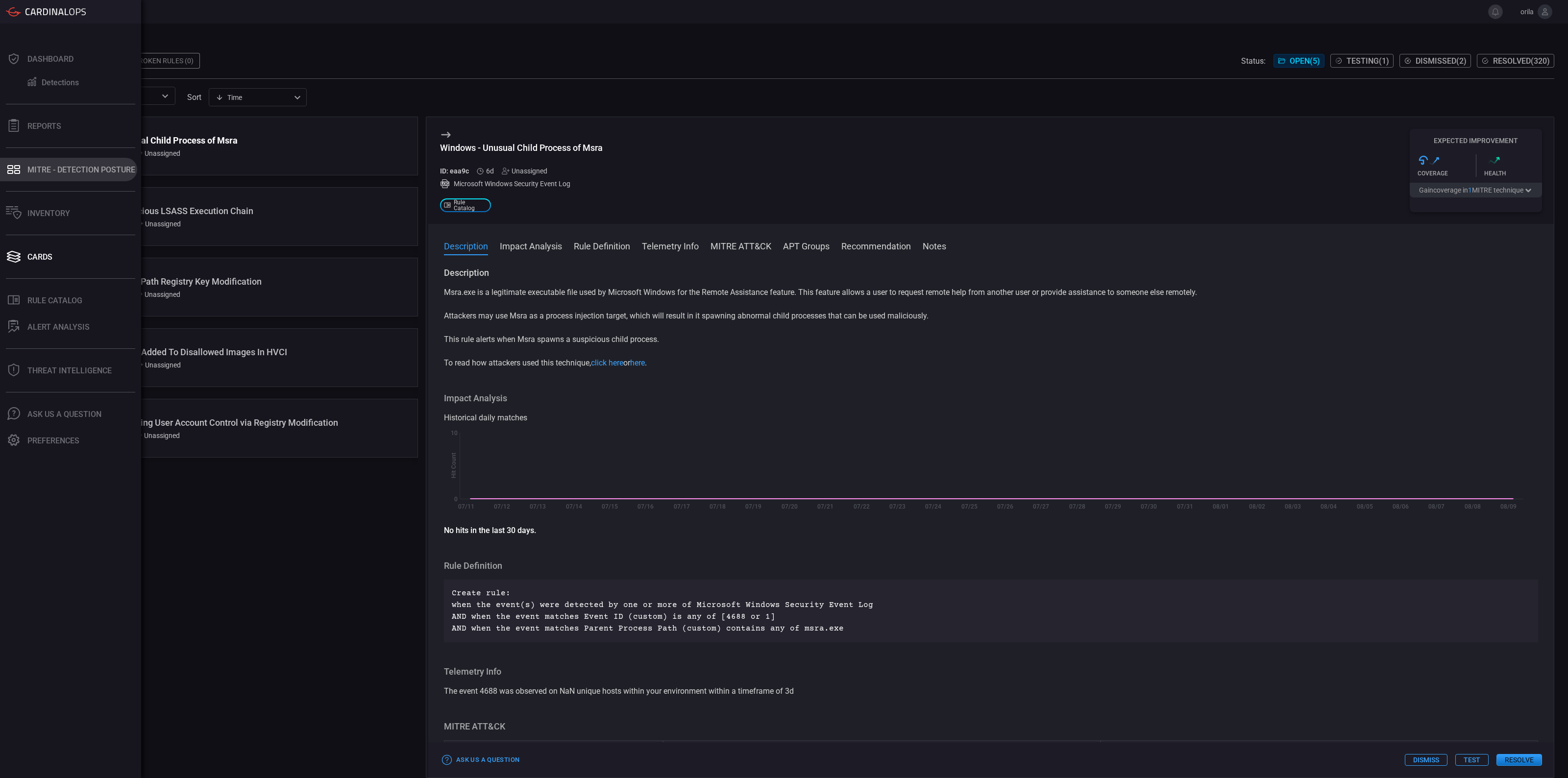
click at [17, 167] on icon at bounding box center [14, 169] width 16 height 14
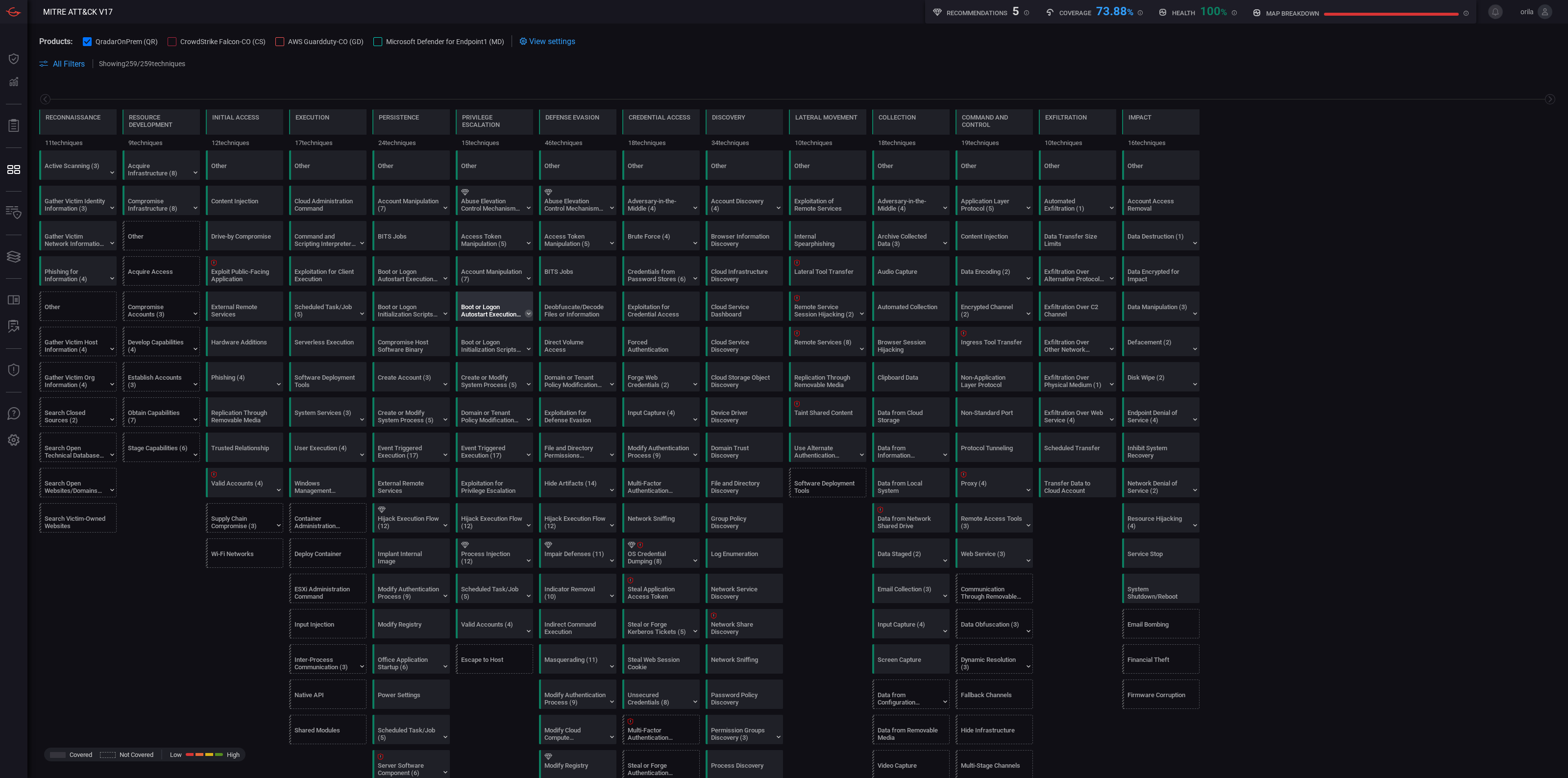
click at [532, 315] on icon at bounding box center [528, 314] width 8 height 8
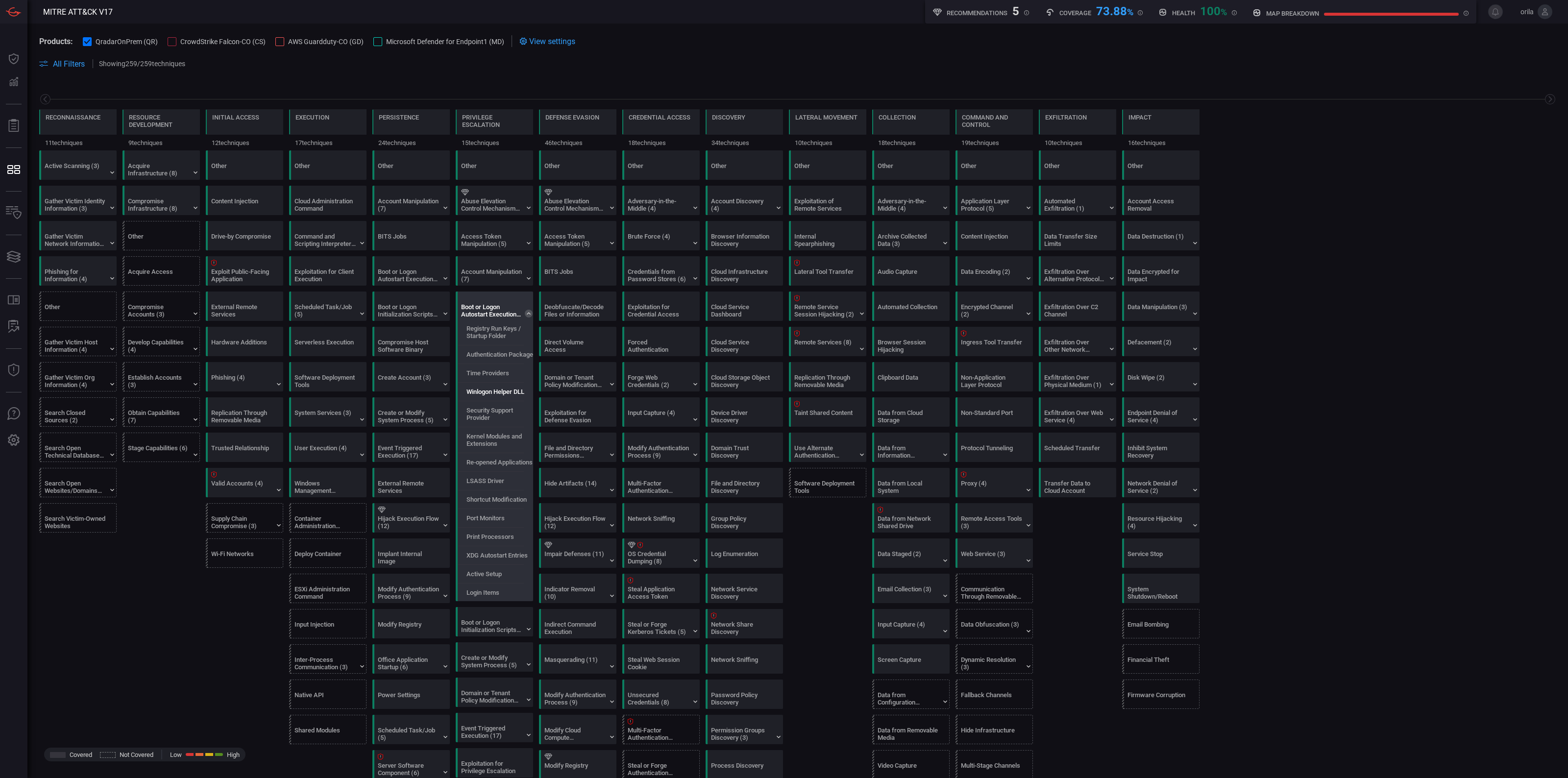
click at [498, 400] on div "Winlogon Helper DLL" at bounding box center [497, 391] width 77 height 16
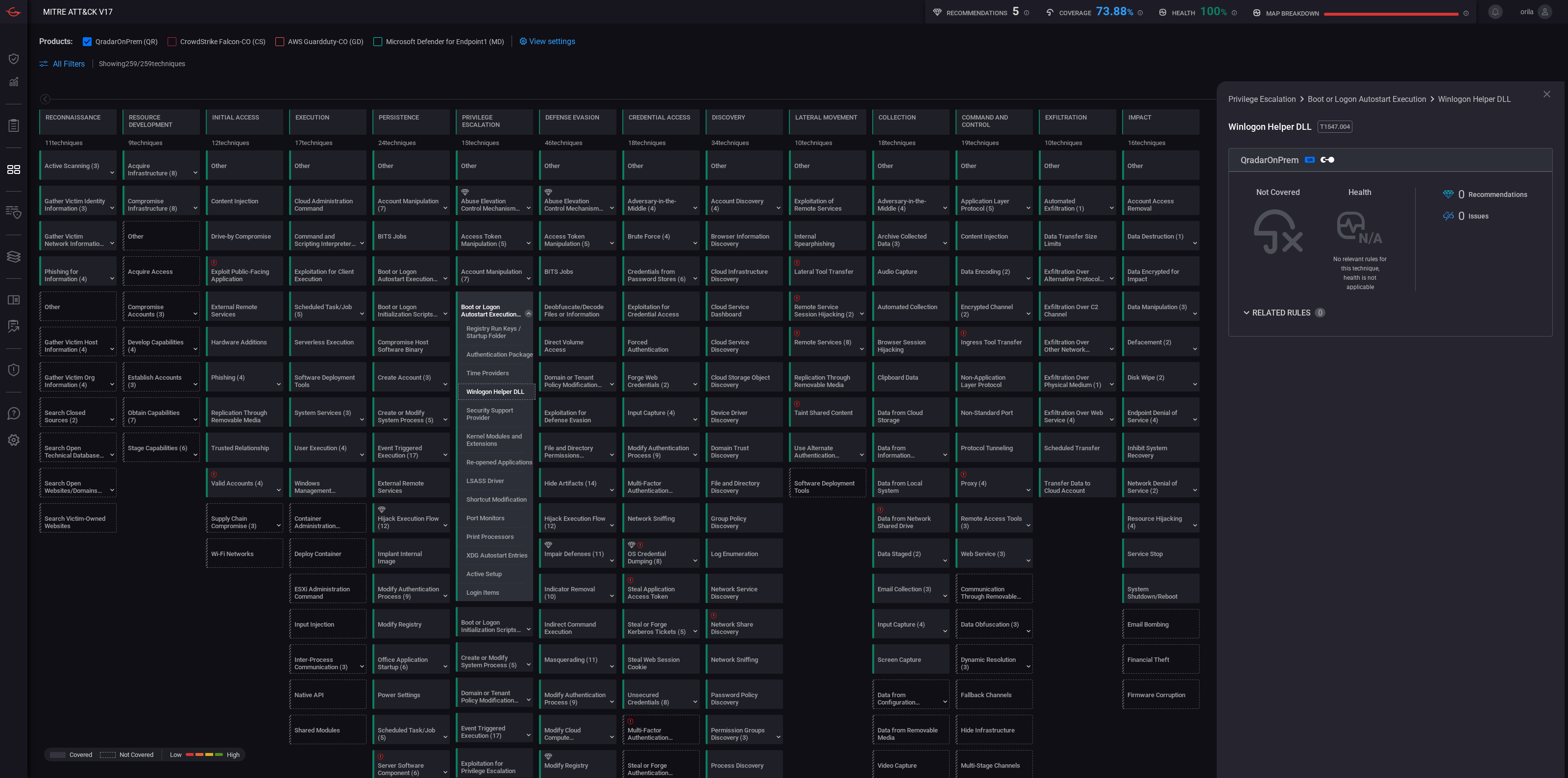
click at [530, 314] on icon at bounding box center [528, 314] width 8 height 8
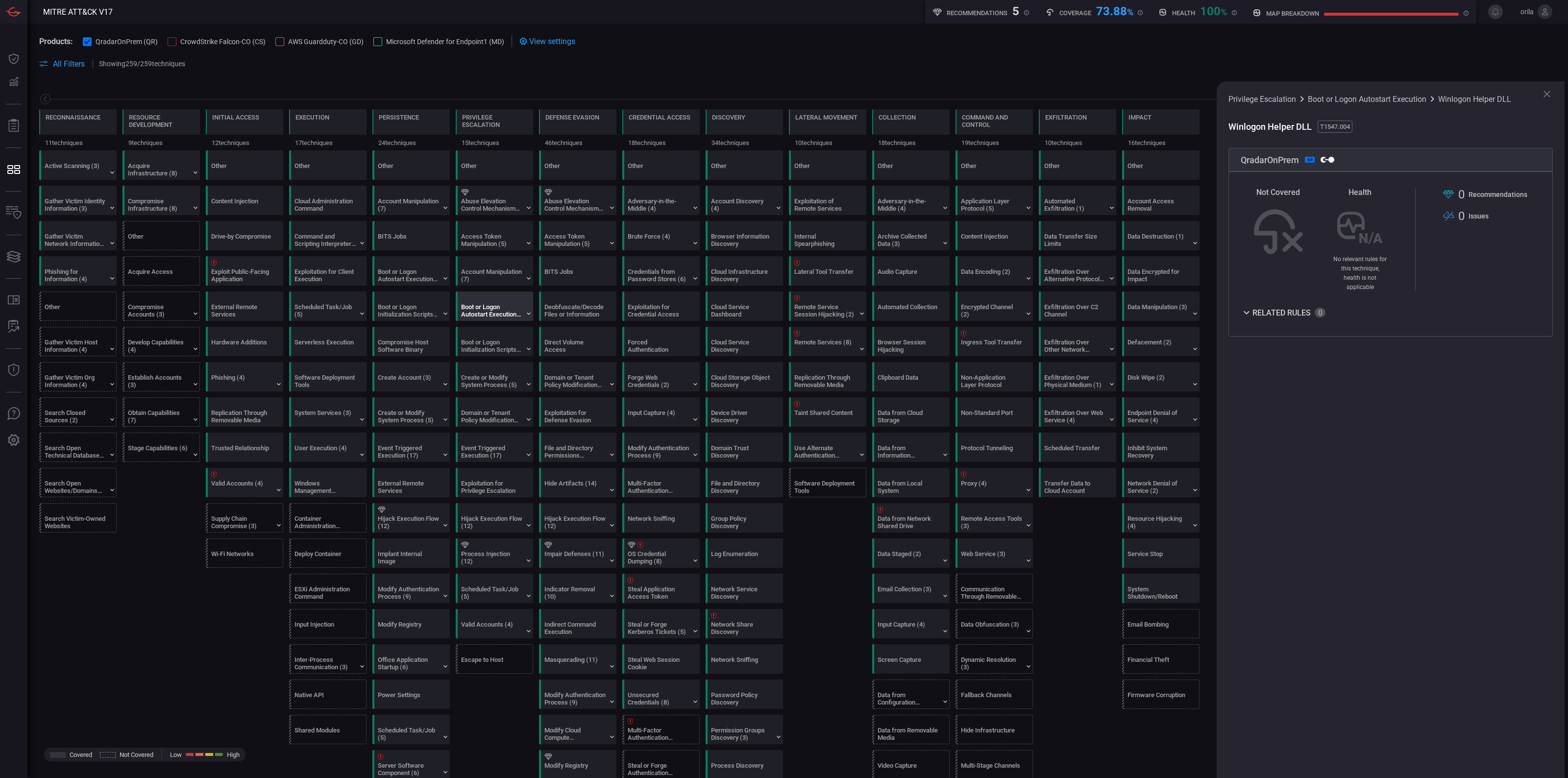
click at [493, 310] on div "Boot or Logon Autostart Execution (14)" at bounding box center [492, 310] width 61 height 15
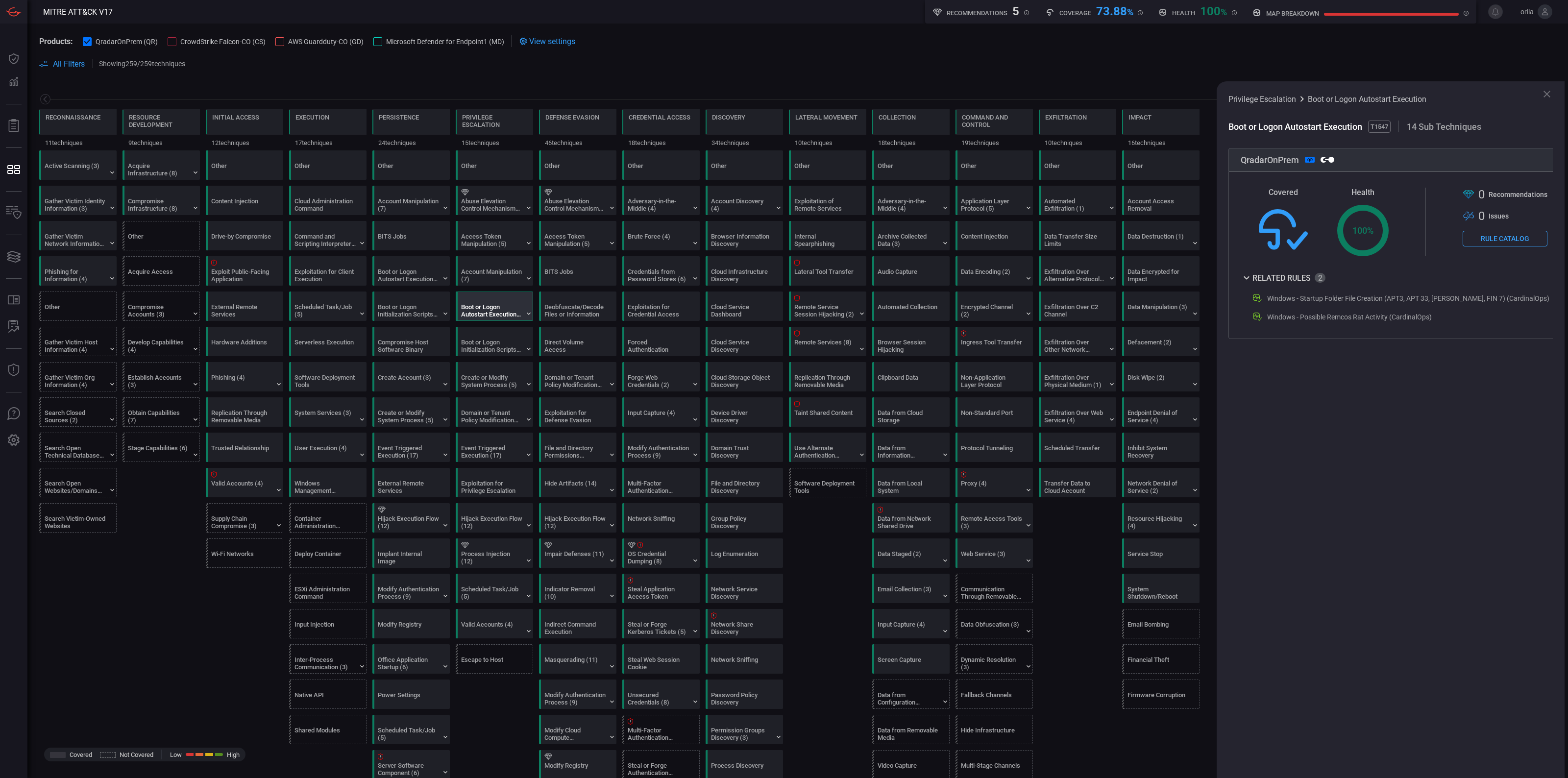
click at [1489, 240] on button "Rule Catalog" at bounding box center [1505, 239] width 85 height 16
